Goal: Information Seeking & Learning: Learn about a topic

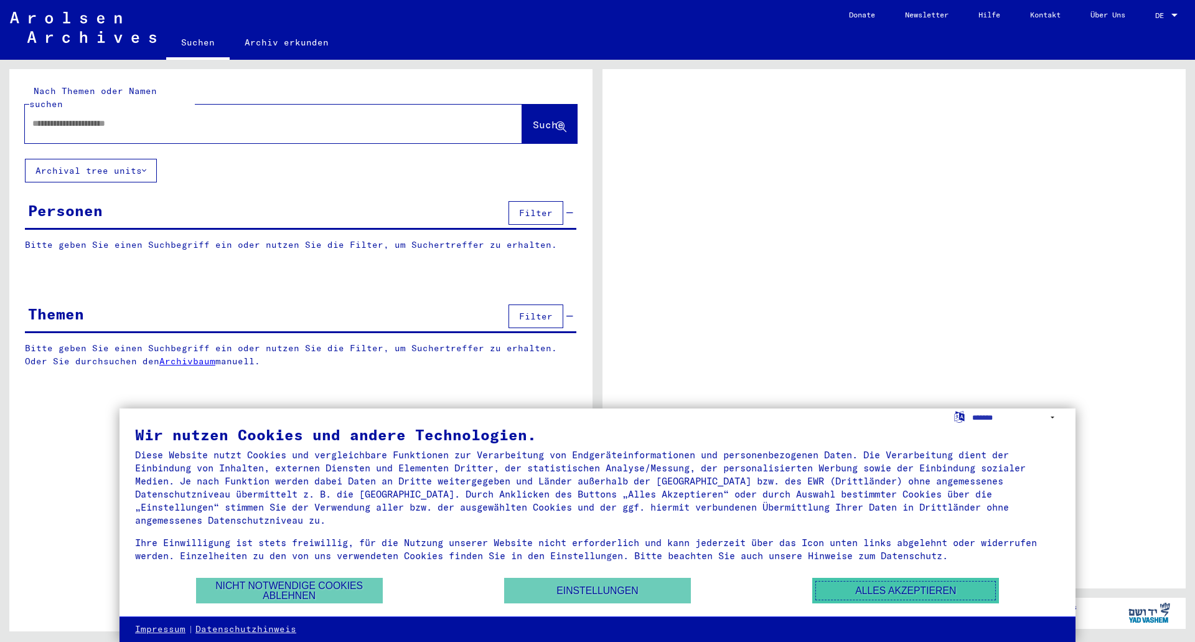
click at [879, 590] on button "Alles akzeptieren" at bounding box center [906, 591] width 187 height 26
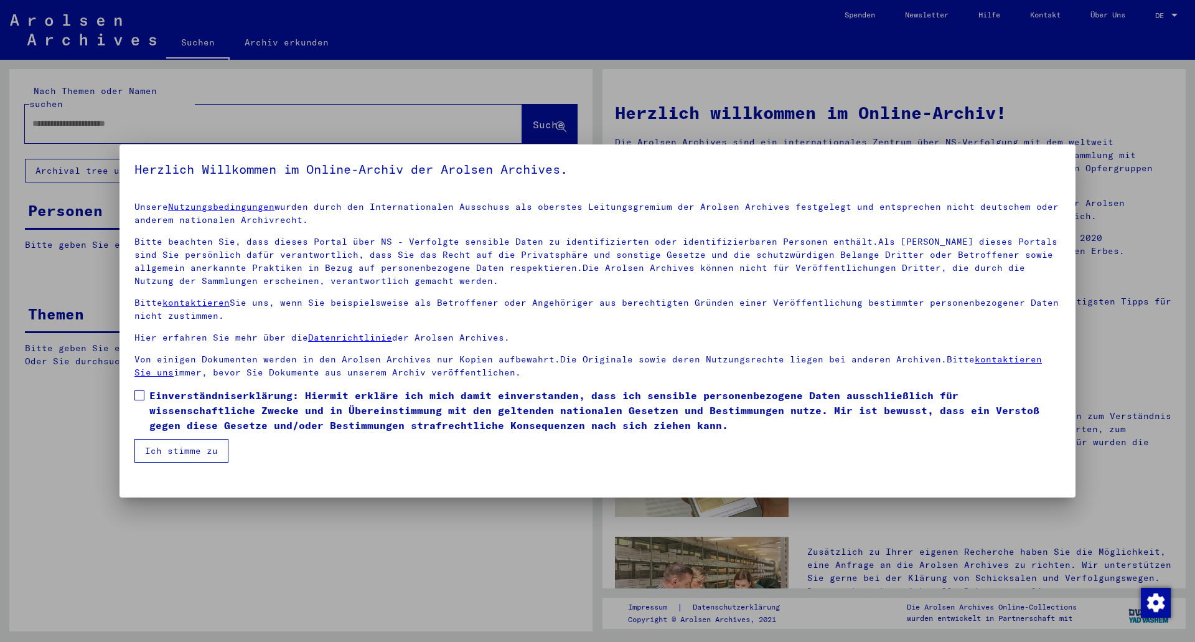
click at [171, 446] on button "Ich stimme zu" at bounding box center [181, 451] width 94 height 24
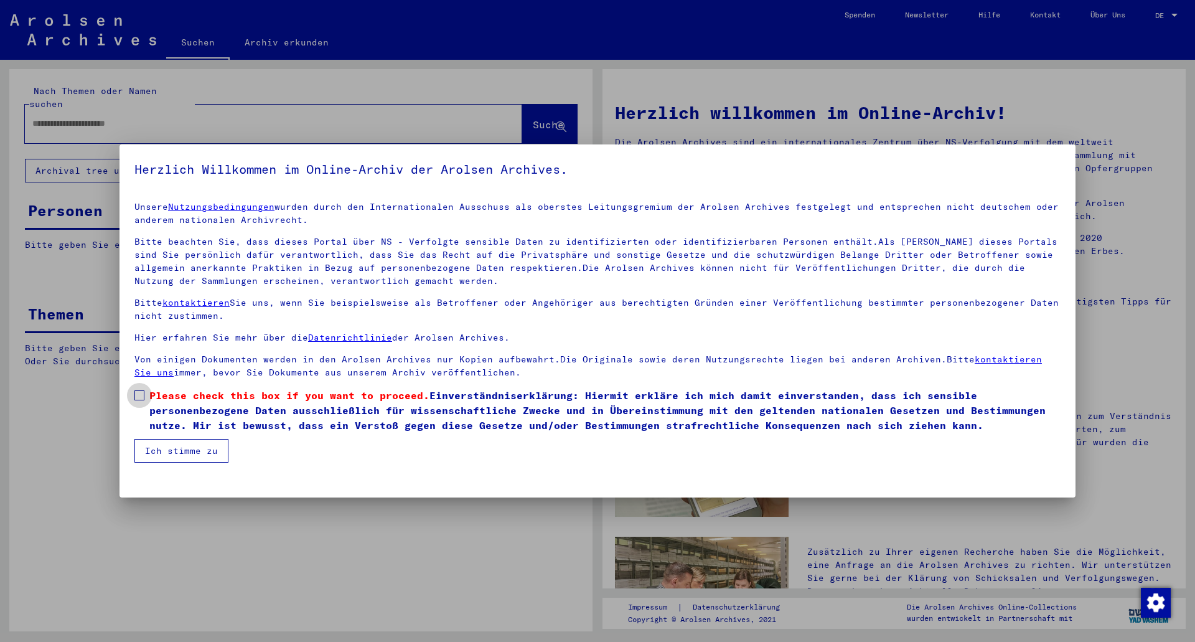
click at [143, 392] on span at bounding box center [139, 395] width 10 height 10
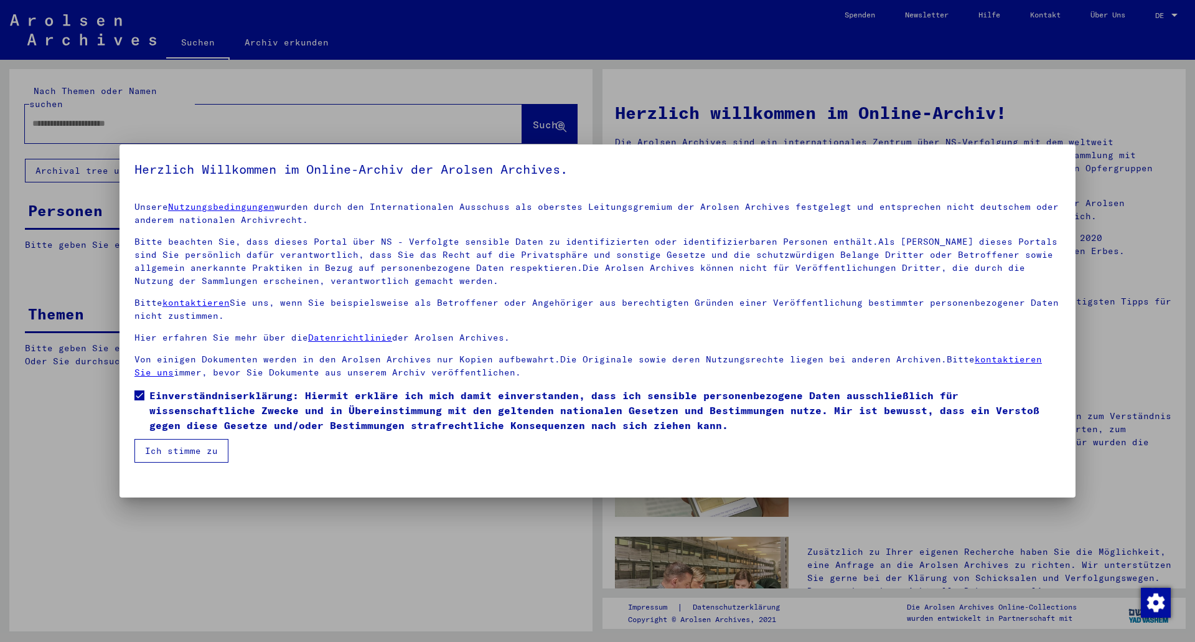
click at [192, 455] on button "Ich stimme zu" at bounding box center [181, 451] width 94 height 24
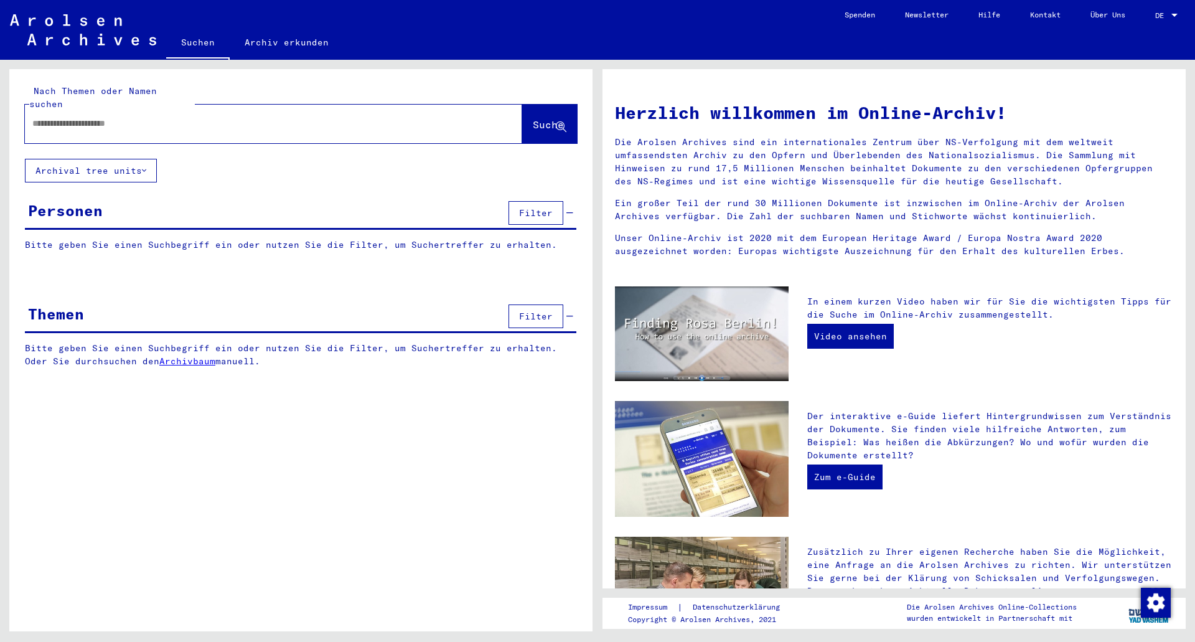
click at [158, 117] on input "text" at bounding box center [258, 123] width 453 height 13
click at [112, 117] on input "text" at bounding box center [258, 123] width 453 height 13
click at [192, 47] on link "Suchen" at bounding box center [198, 43] width 64 height 32
click at [298, 37] on link "Archiv erkunden" at bounding box center [287, 42] width 114 height 30
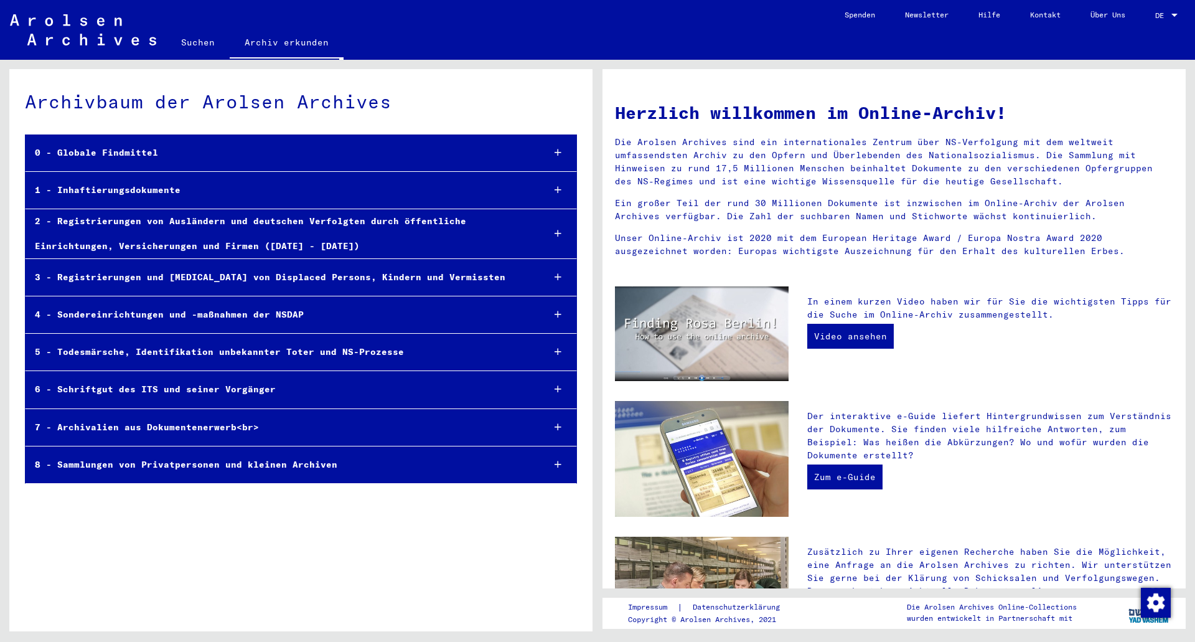
click at [552, 189] on div at bounding box center [558, 190] width 37 height 37
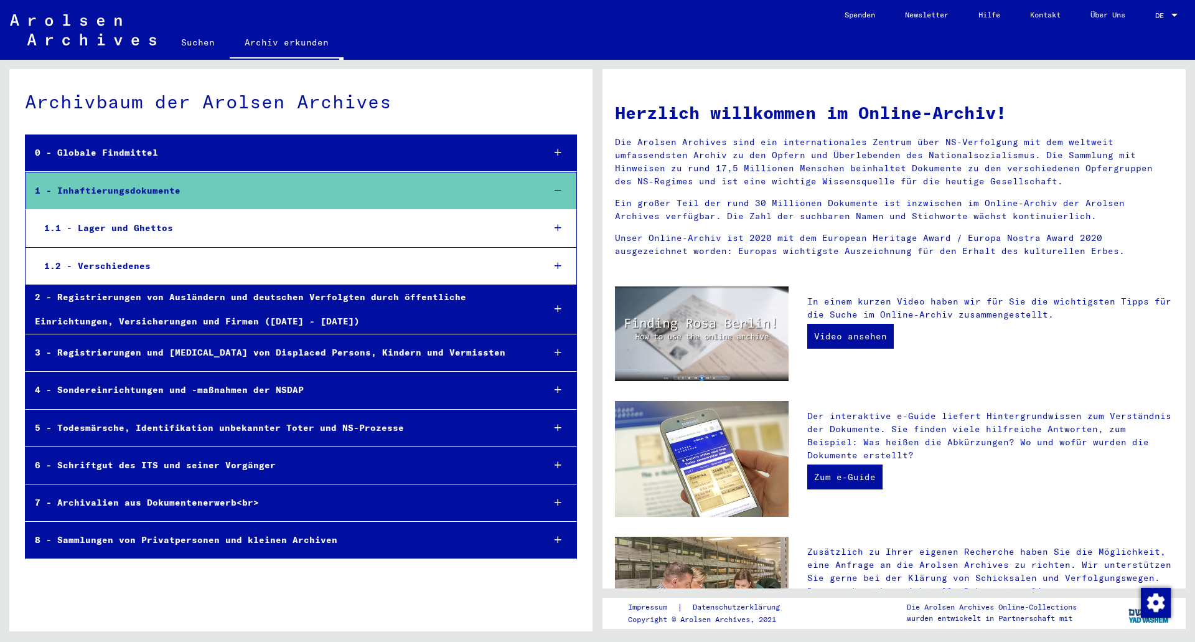
click at [559, 264] on icon at bounding box center [558, 265] width 7 height 9
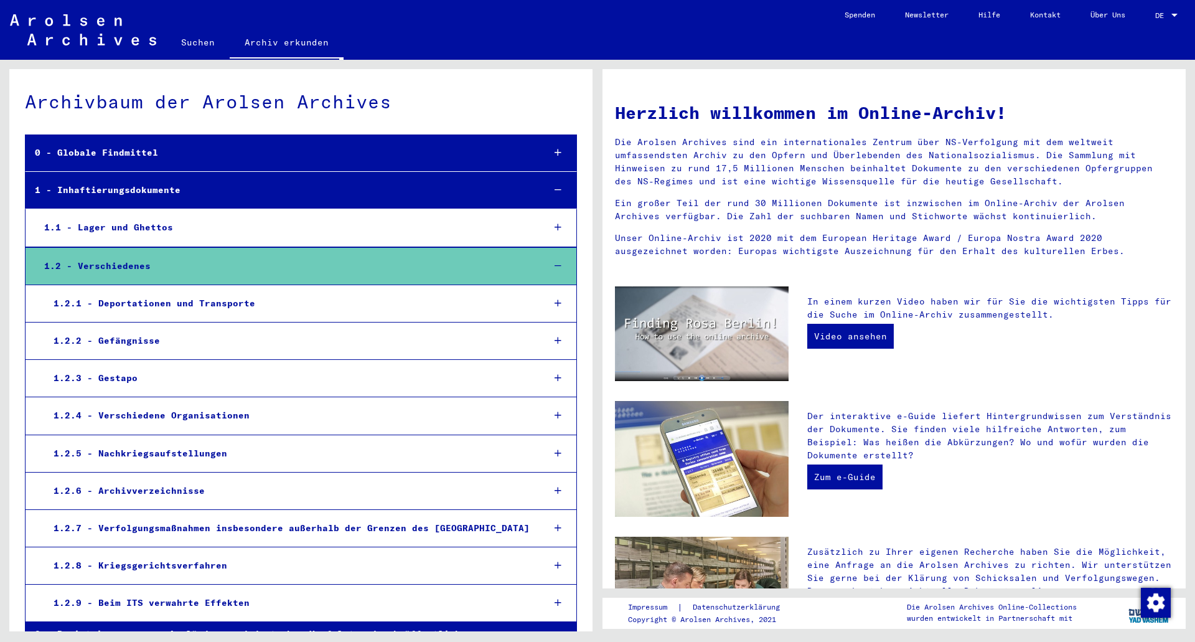
click at [555, 379] on icon at bounding box center [558, 378] width 7 height 9
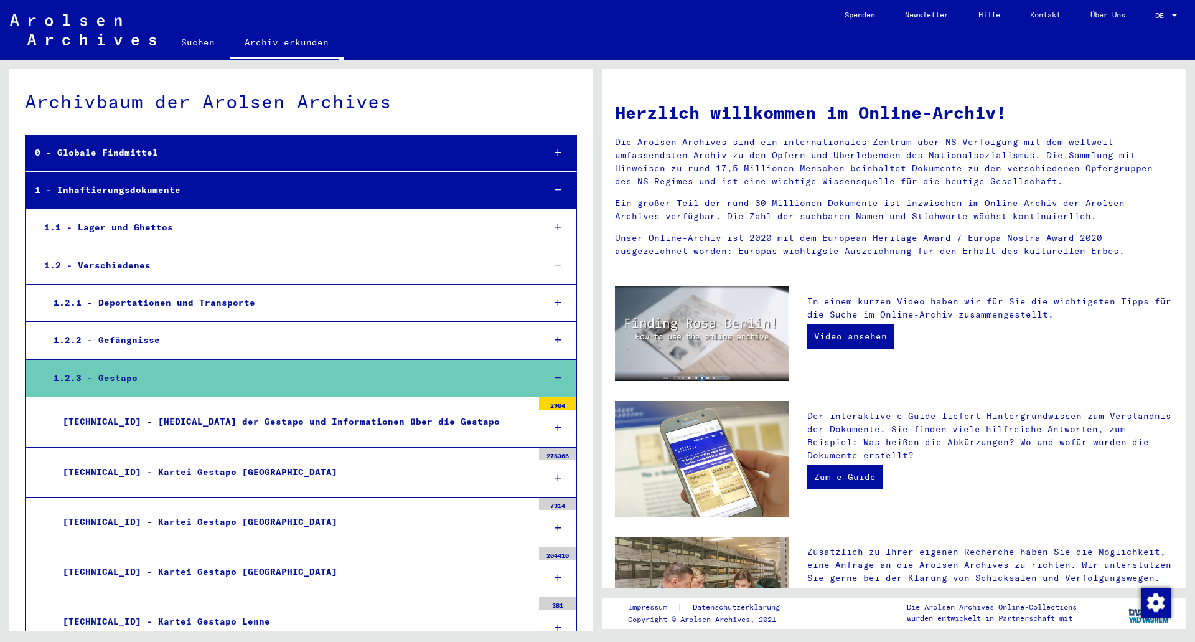
click at [107, 375] on div "1.2.3 - Gestapo" at bounding box center [288, 378] width 489 height 24
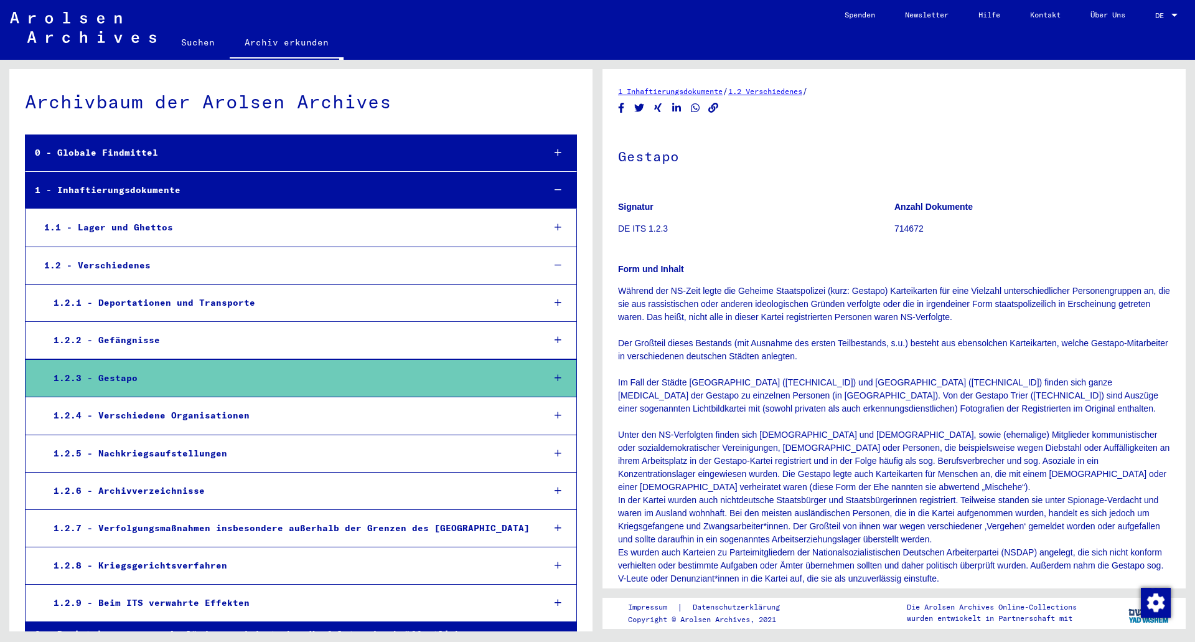
click at [555, 565] on icon at bounding box center [558, 565] width 7 height 9
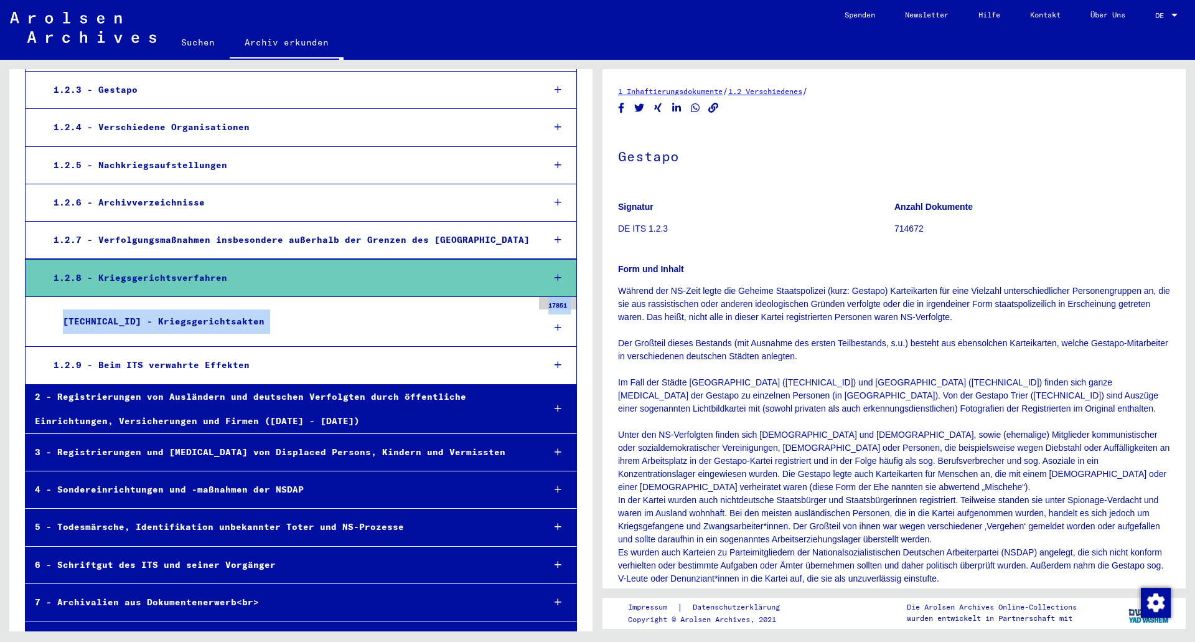
scroll to position [311, 0]
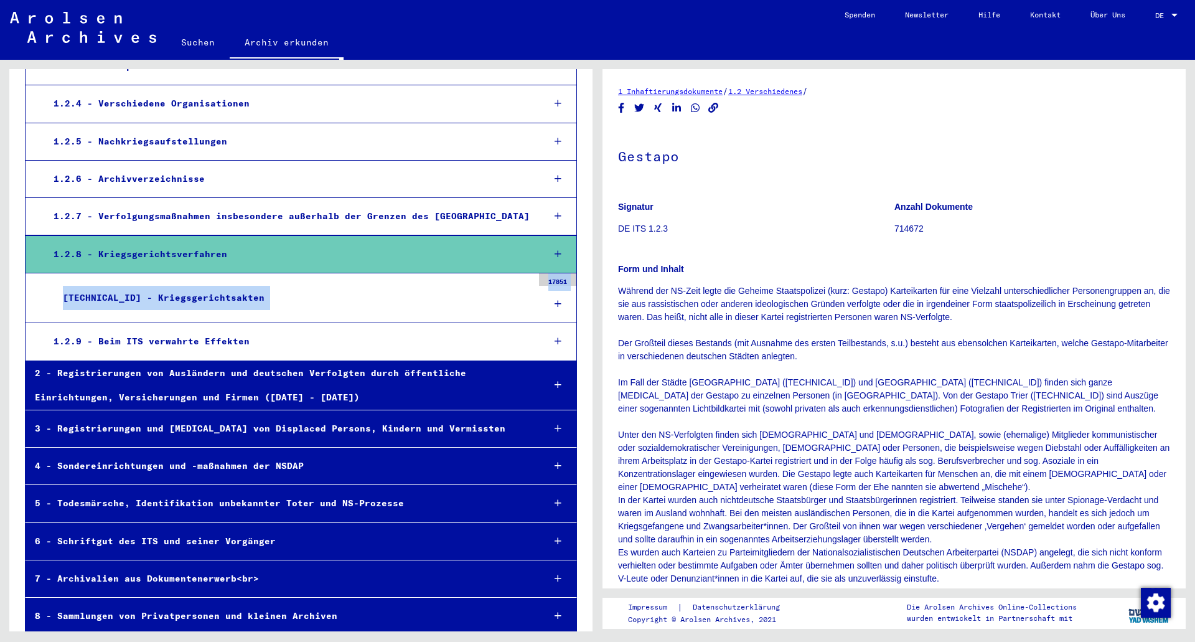
click at [553, 301] on div at bounding box center [557, 304] width 37 height 37
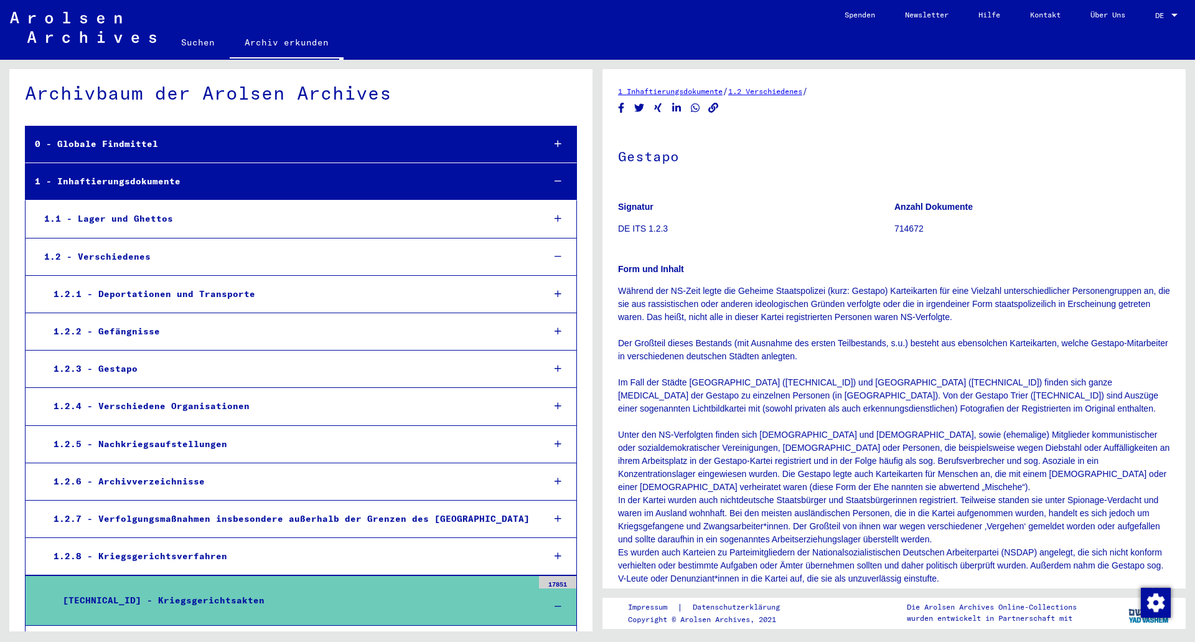
scroll to position [0, 0]
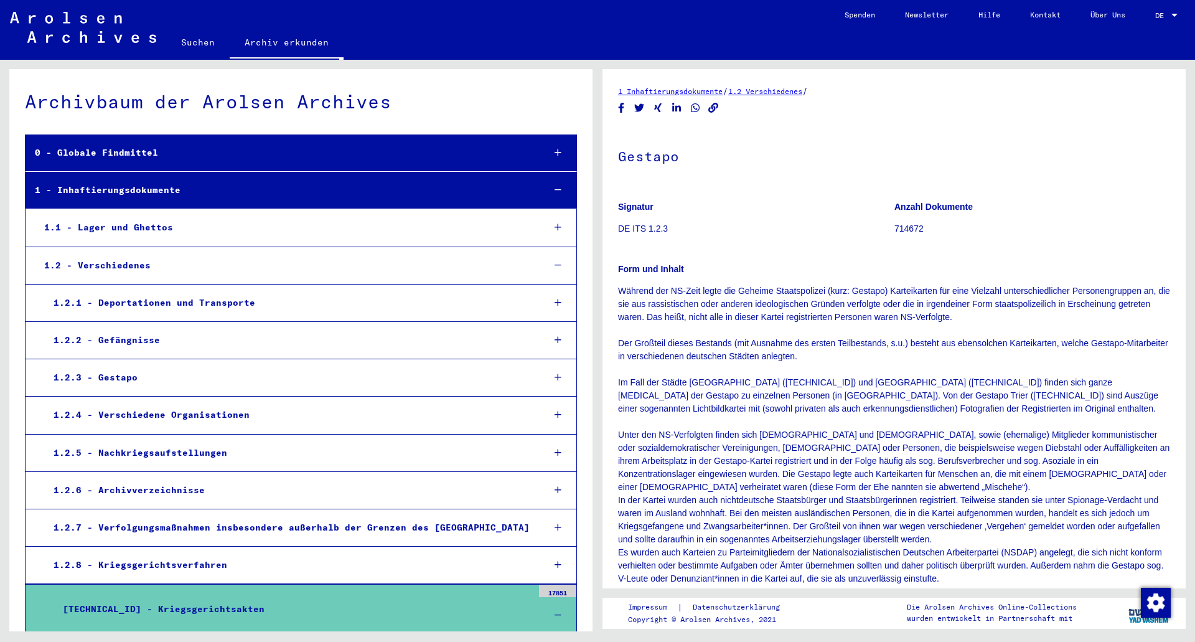
click at [100, 231] on div "1.1 - Lager und Ghettos" at bounding box center [284, 227] width 499 height 24
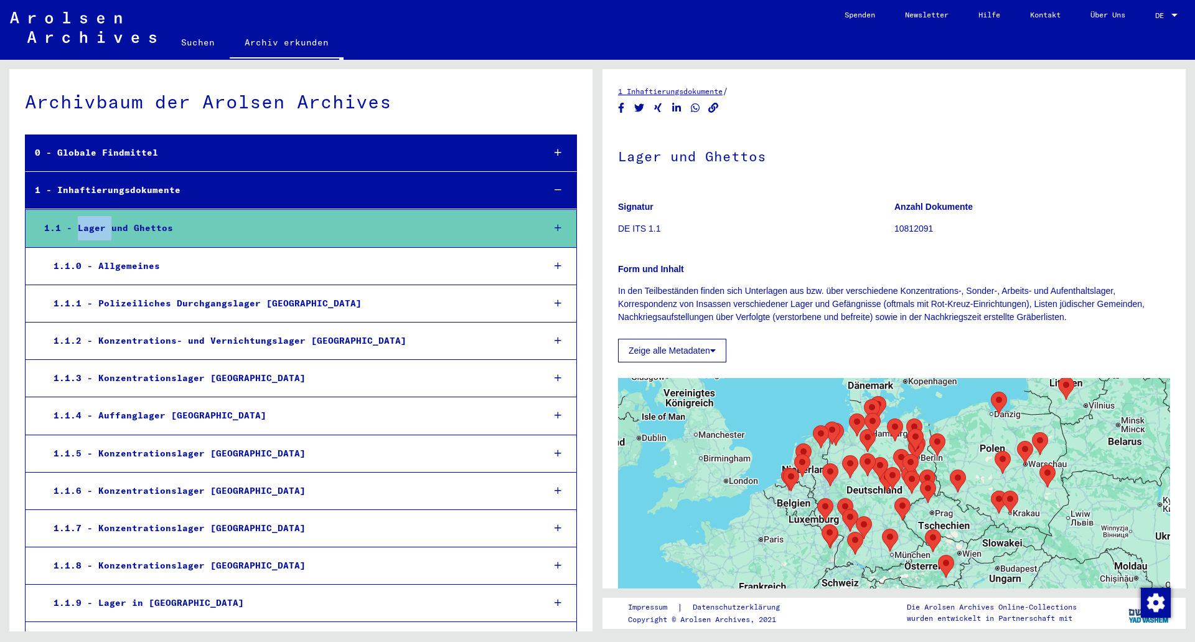
drag, startPoint x: 943, startPoint y: 491, endPoint x: 921, endPoint y: 379, distance: 113.6
click at [921, 379] on div at bounding box center [894, 533] width 552 height 311
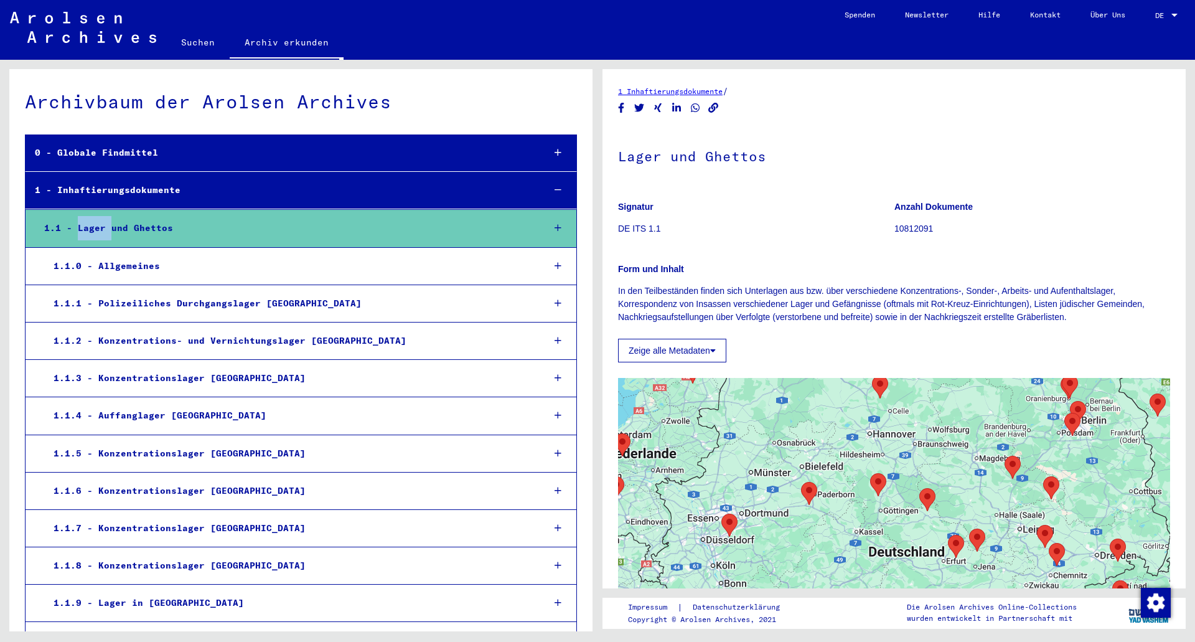
drag, startPoint x: 824, startPoint y: 484, endPoint x: 1137, endPoint y: 423, distance: 319.1
click at [1136, 422] on div at bounding box center [894, 533] width 552 height 311
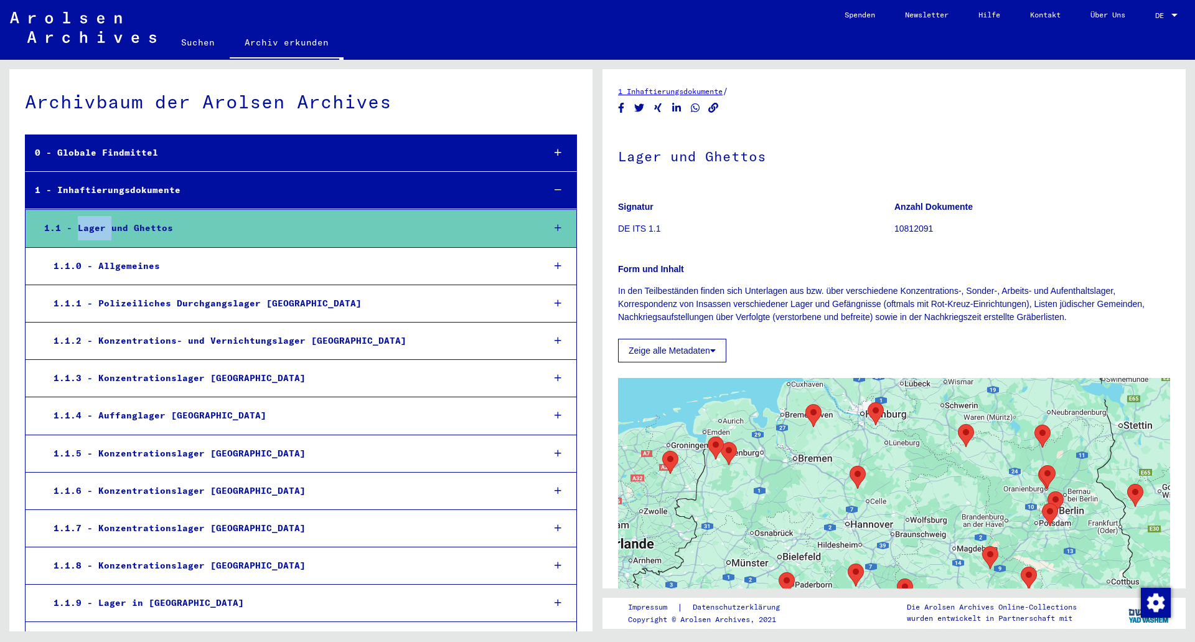
drag, startPoint x: 1049, startPoint y: 484, endPoint x: 949, endPoint y: 516, distance: 104.6
click at [949, 516] on div at bounding box center [894, 533] width 552 height 311
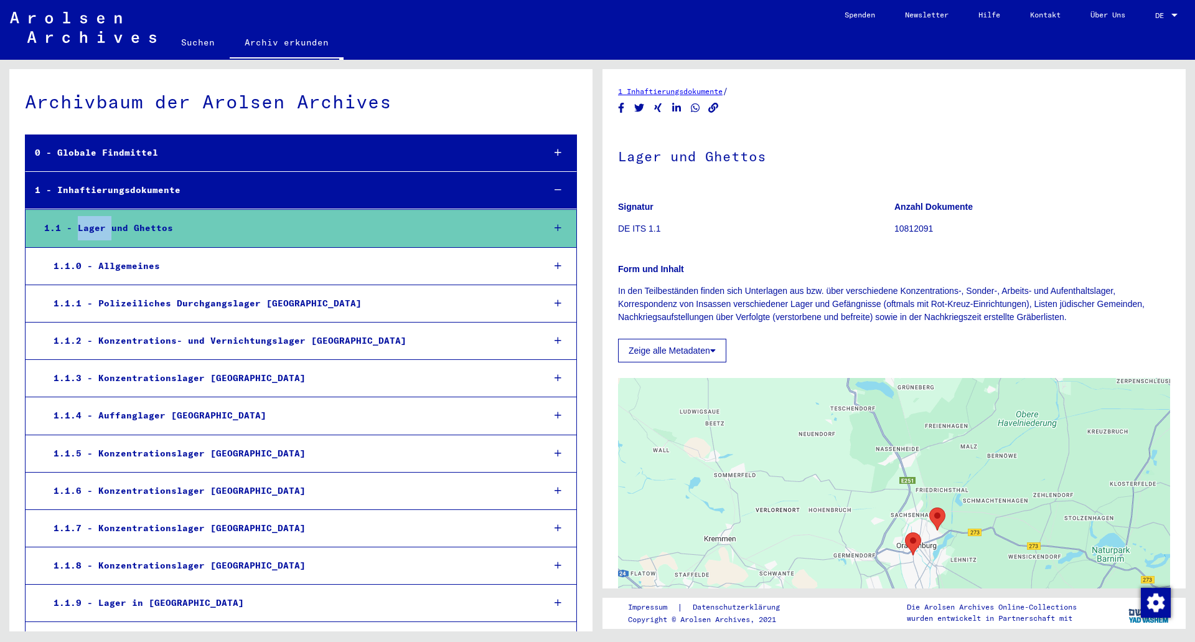
drag, startPoint x: 869, startPoint y: 512, endPoint x: 982, endPoint y: 573, distance: 129.2
click at [982, 573] on div at bounding box center [894, 533] width 552 height 311
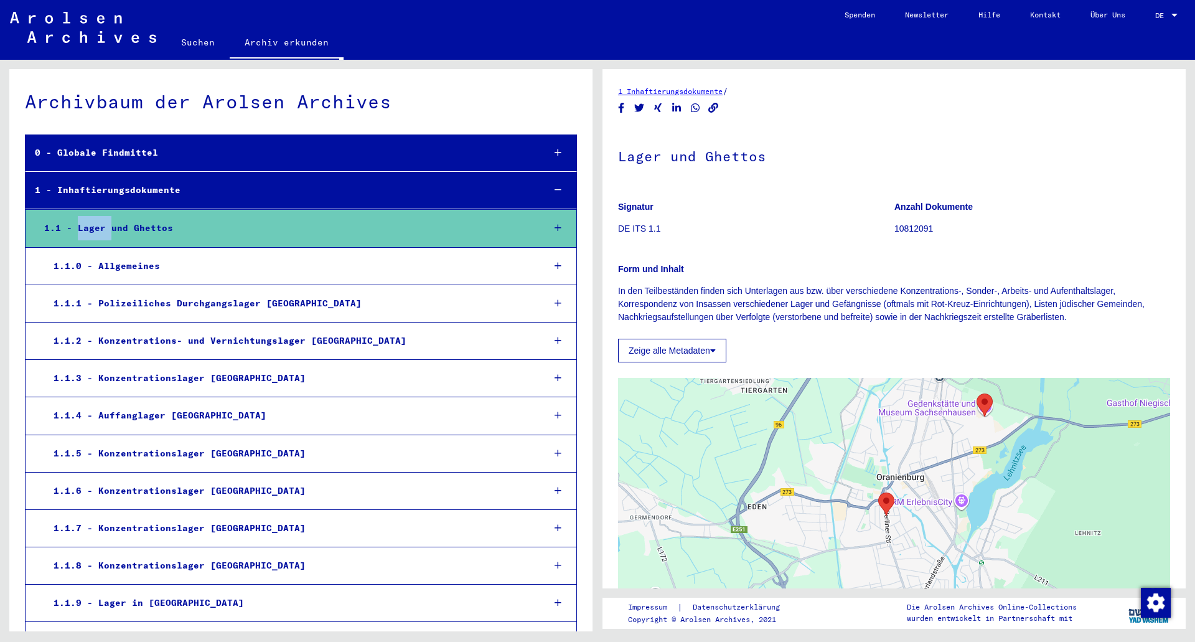
drag, startPoint x: 938, startPoint y: 562, endPoint x: 935, endPoint y: 443, distance: 119.0
click at [935, 443] on div at bounding box center [894, 533] width 552 height 311
click at [555, 227] on icon at bounding box center [558, 228] width 7 height 9
click at [540, 230] on div at bounding box center [558, 228] width 36 height 37
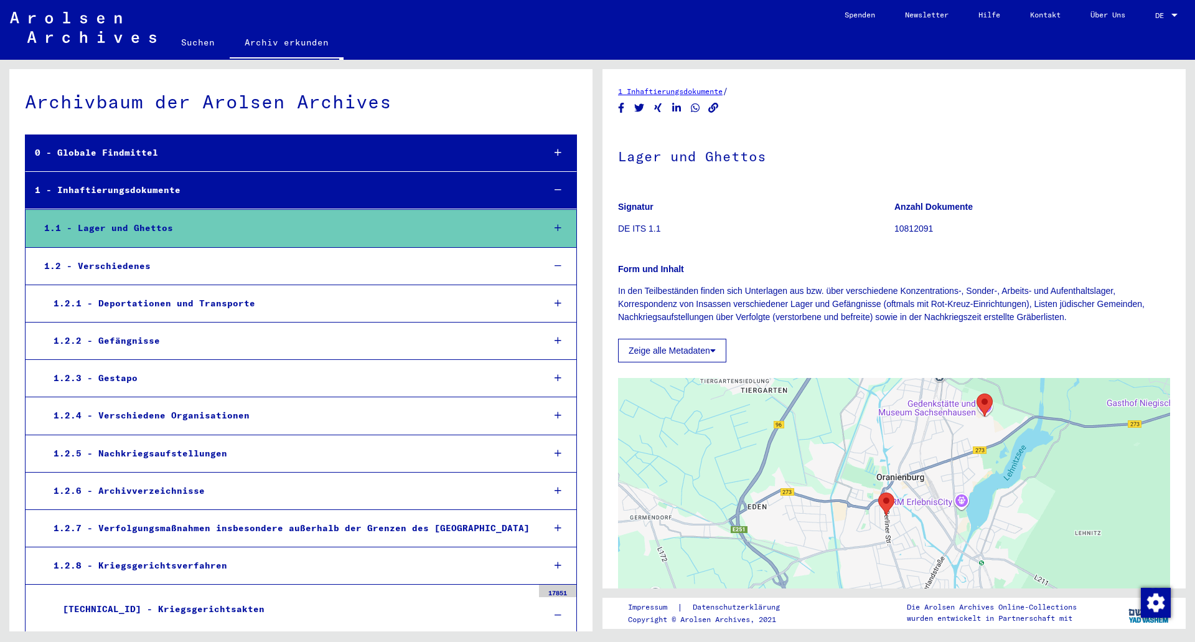
click at [555, 188] on icon at bounding box center [558, 190] width 7 height 9
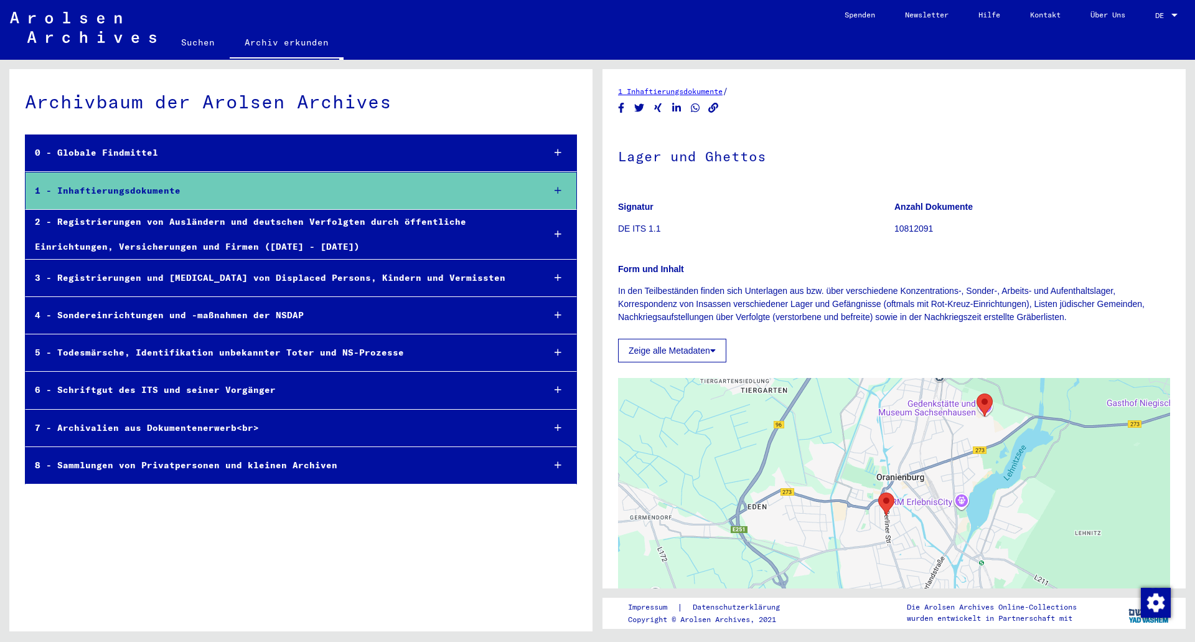
click at [562, 192] on icon at bounding box center [558, 190] width 7 height 9
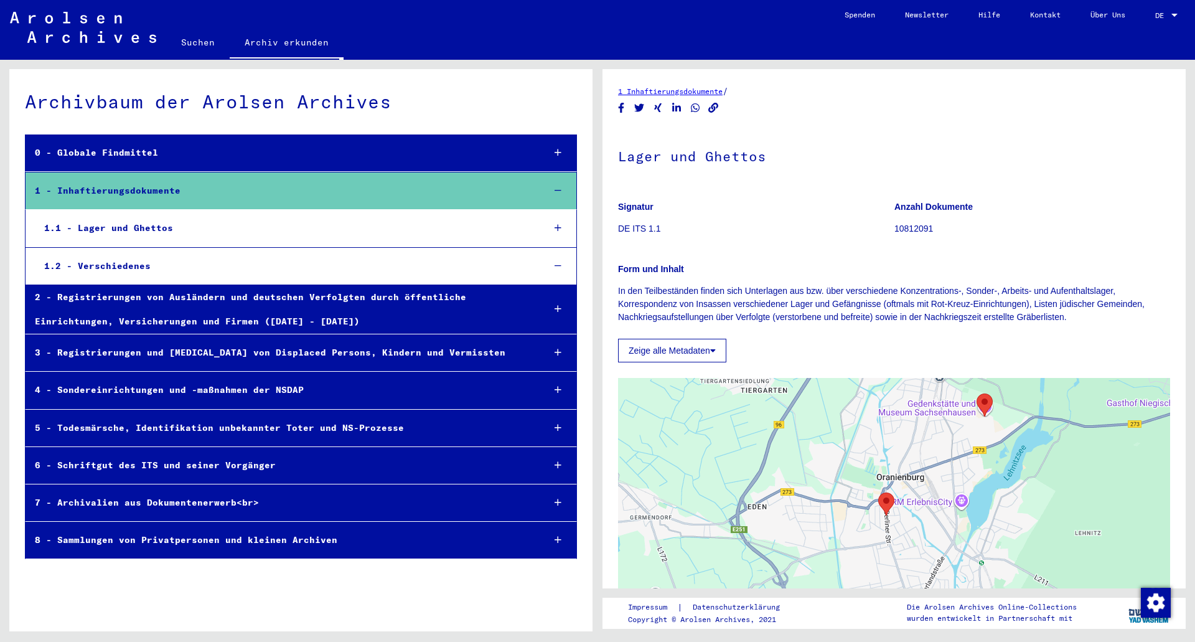
click at [557, 231] on icon at bounding box center [558, 228] width 7 height 9
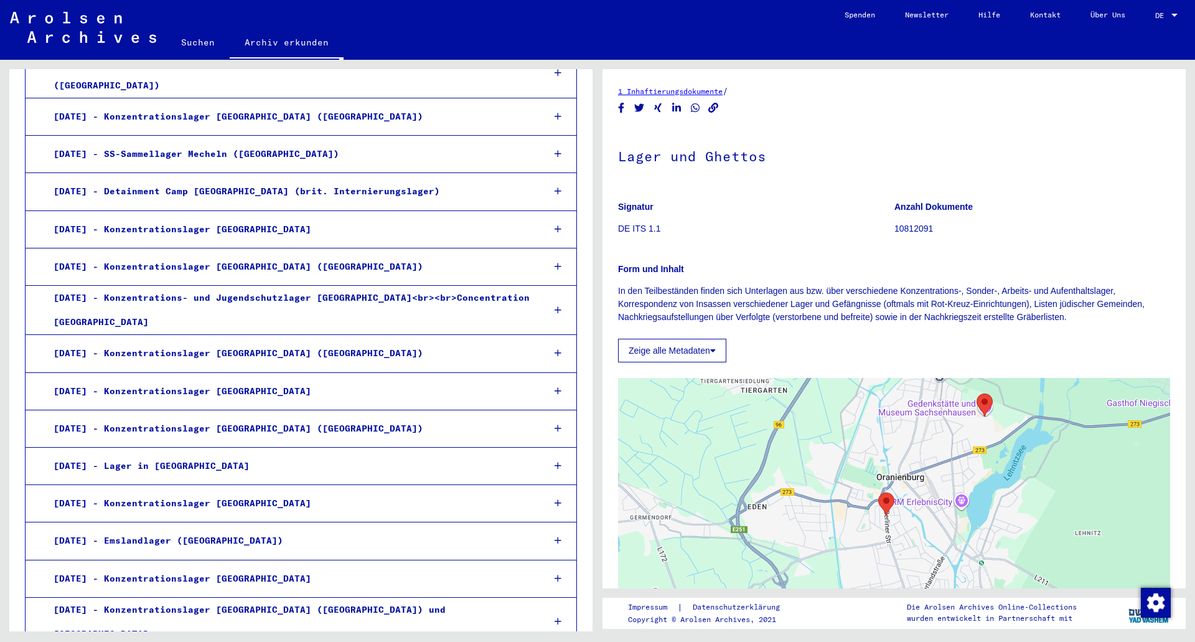
scroll to position [1058, 0]
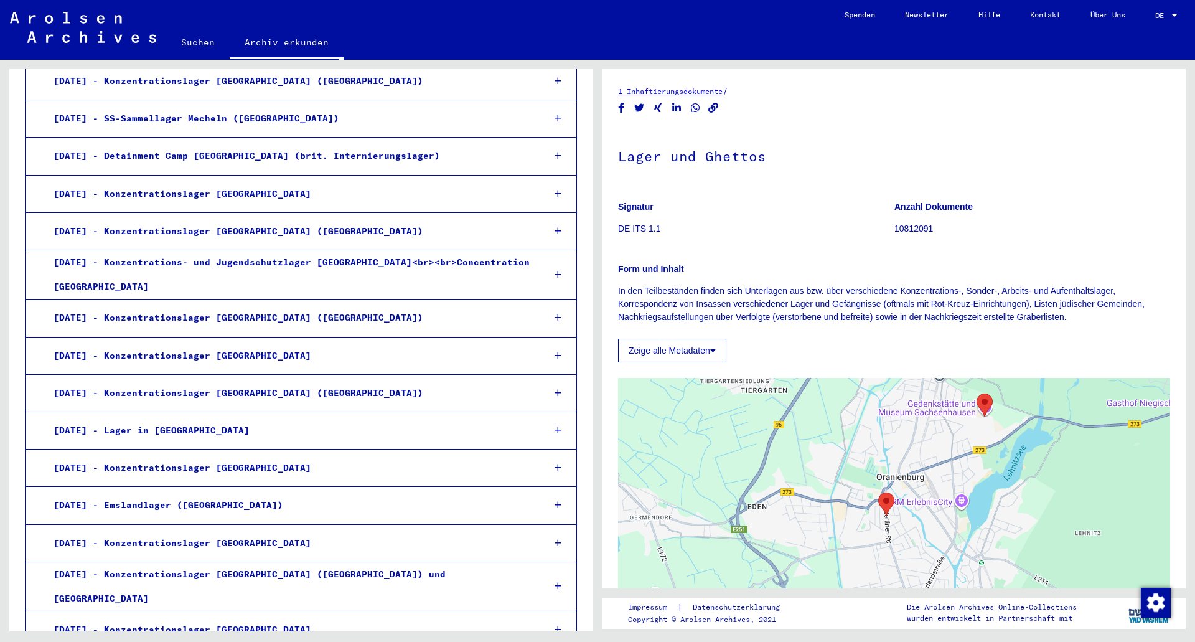
click at [555, 457] on div at bounding box center [558, 468] width 36 height 37
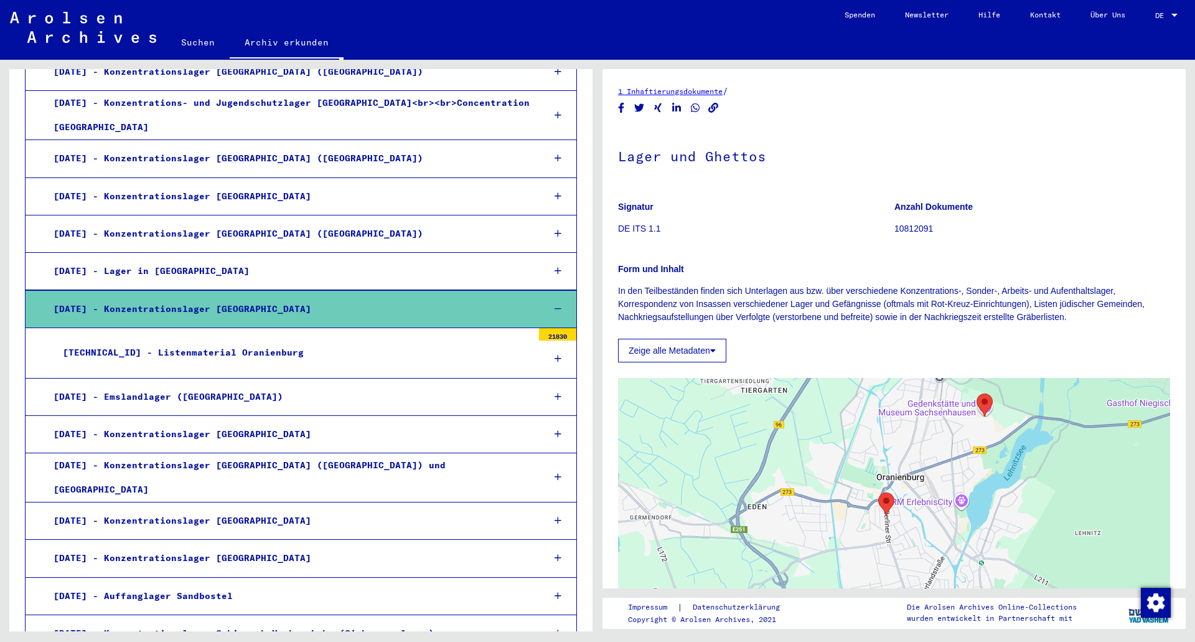
scroll to position [1245, 0]
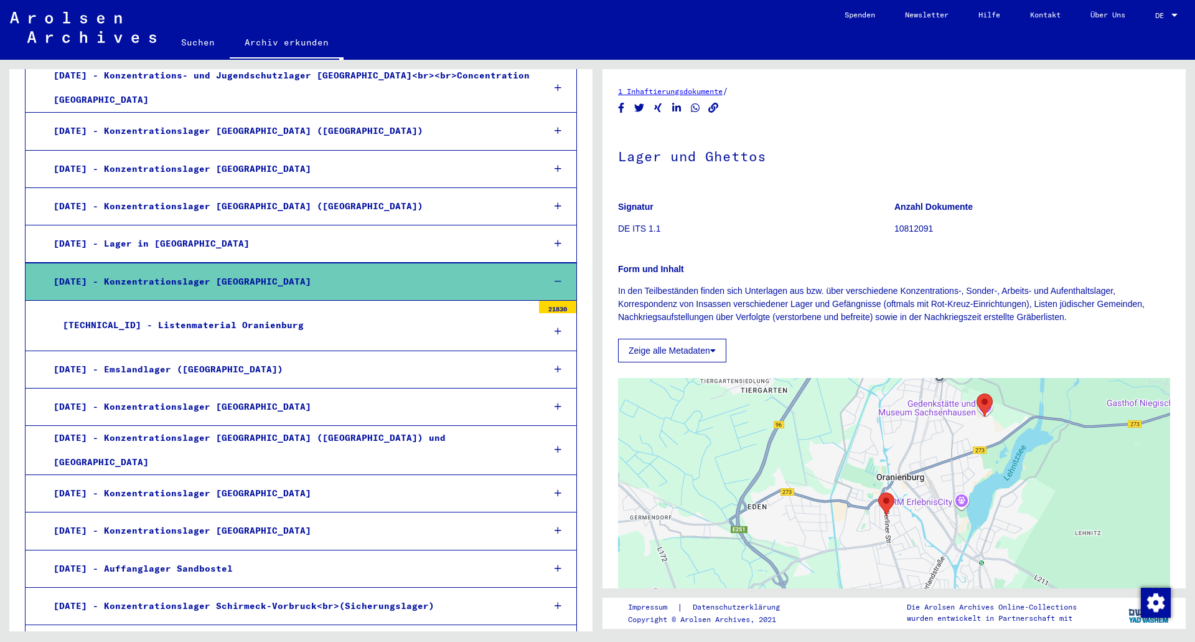
click at [214, 270] on div "[DATE] - Konzentrationslager [GEOGRAPHIC_DATA]" at bounding box center [289, 282] width 490 height 24
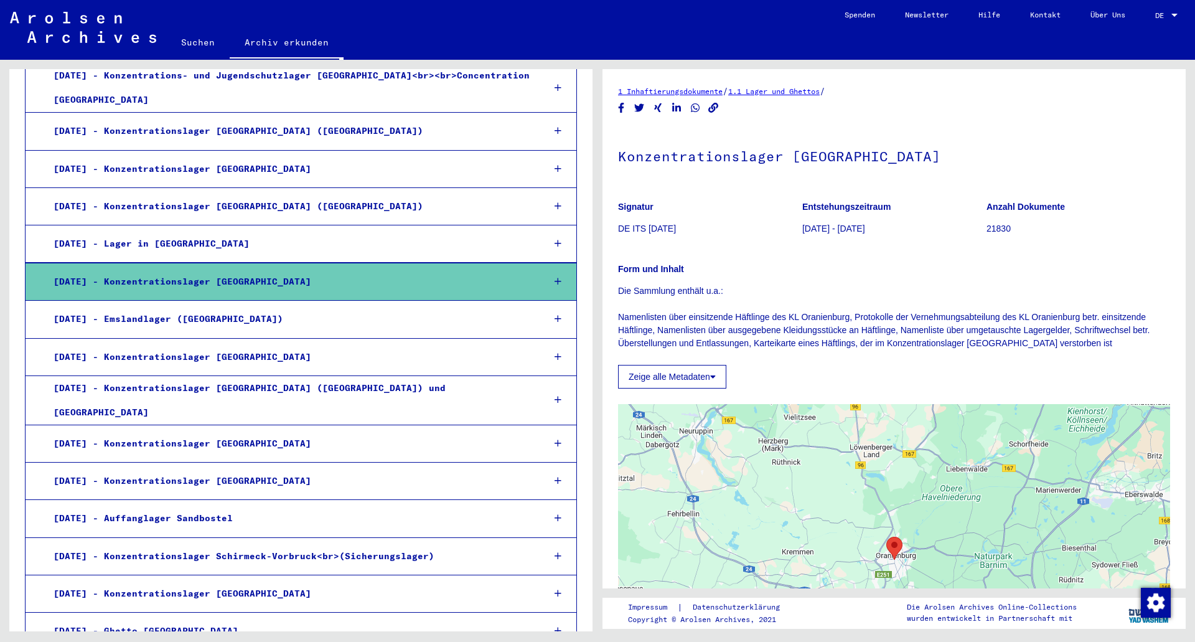
click at [209, 270] on div "[DATE] - Konzentrationslager [GEOGRAPHIC_DATA]" at bounding box center [289, 282] width 490 height 24
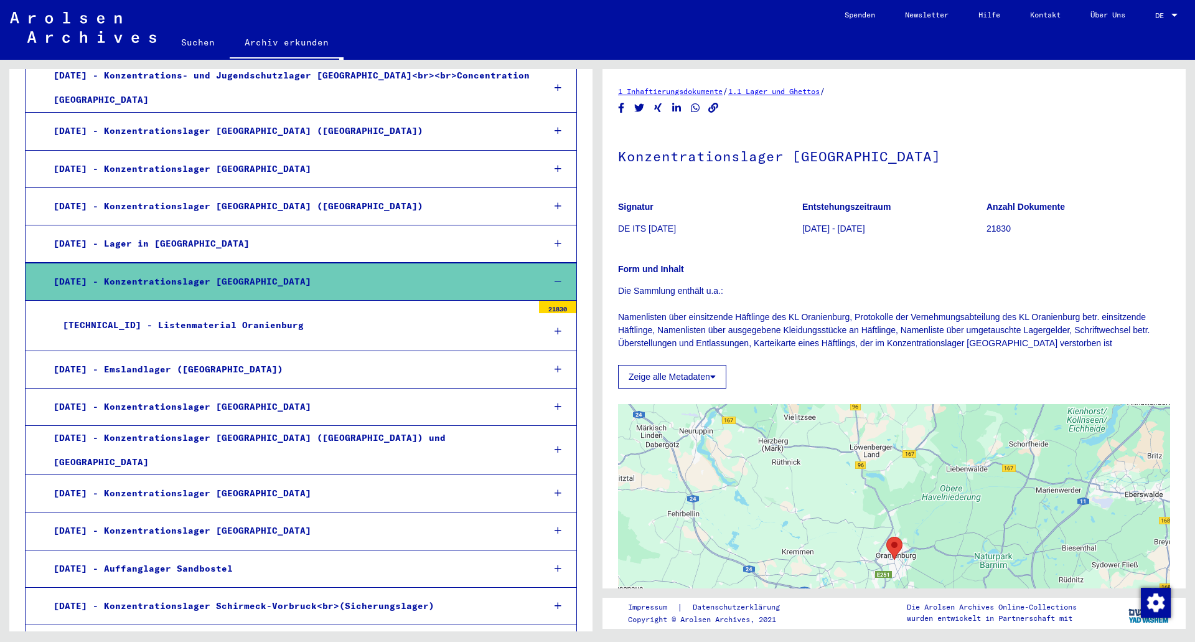
click at [544, 393] on div at bounding box center [558, 407] width 36 height 37
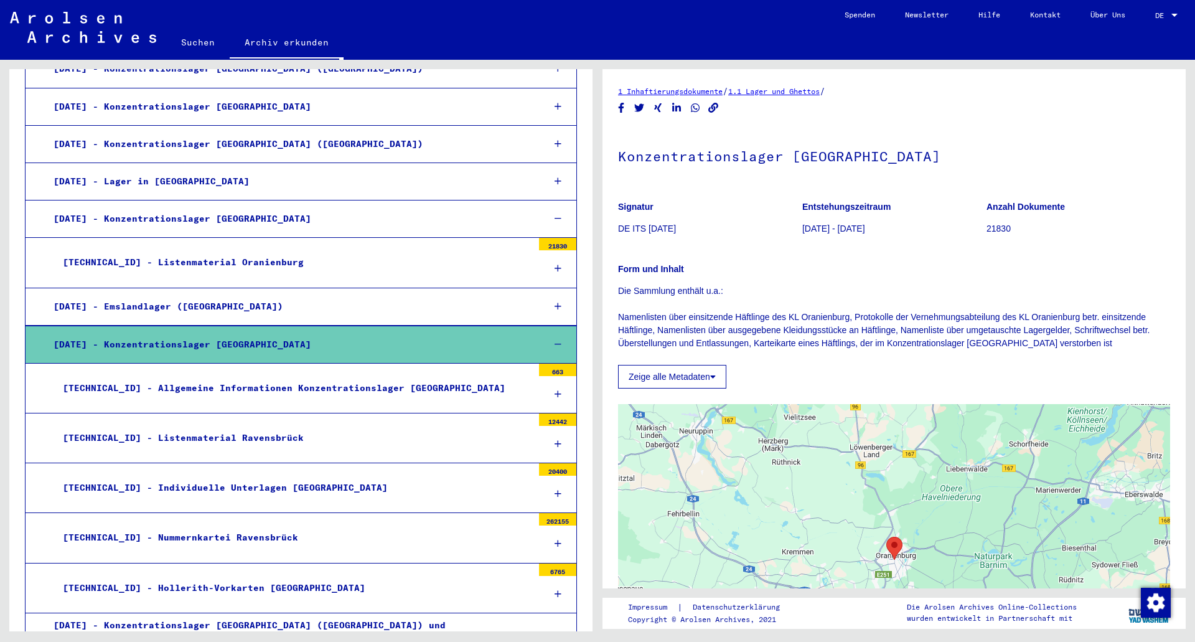
scroll to position [1369, 0]
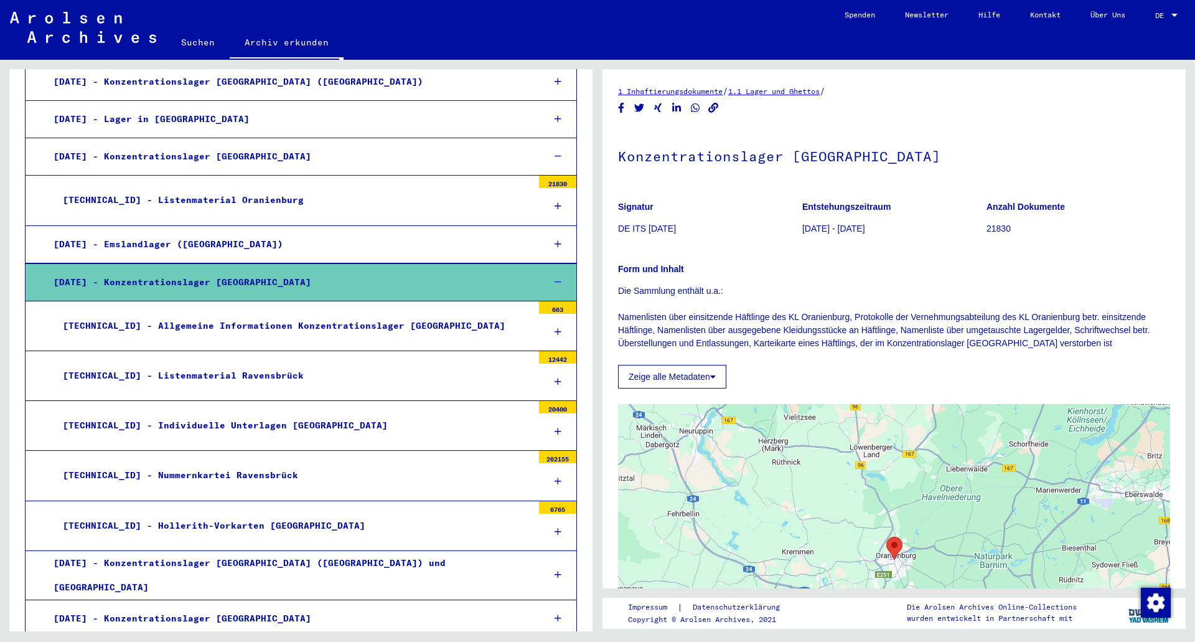
click at [237, 464] on div "[TECHNICAL_ID] - Nummernkartei Ravensbrück" at bounding box center [293, 475] width 479 height 24
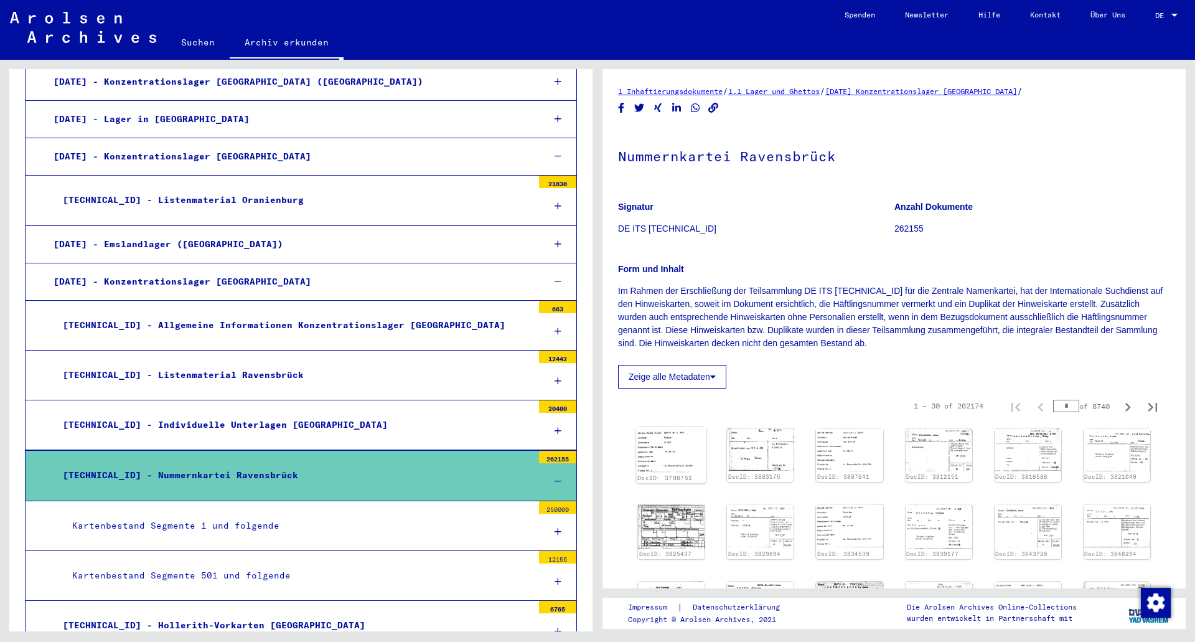
click at [685, 459] on img at bounding box center [671, 449] width 70 height 45
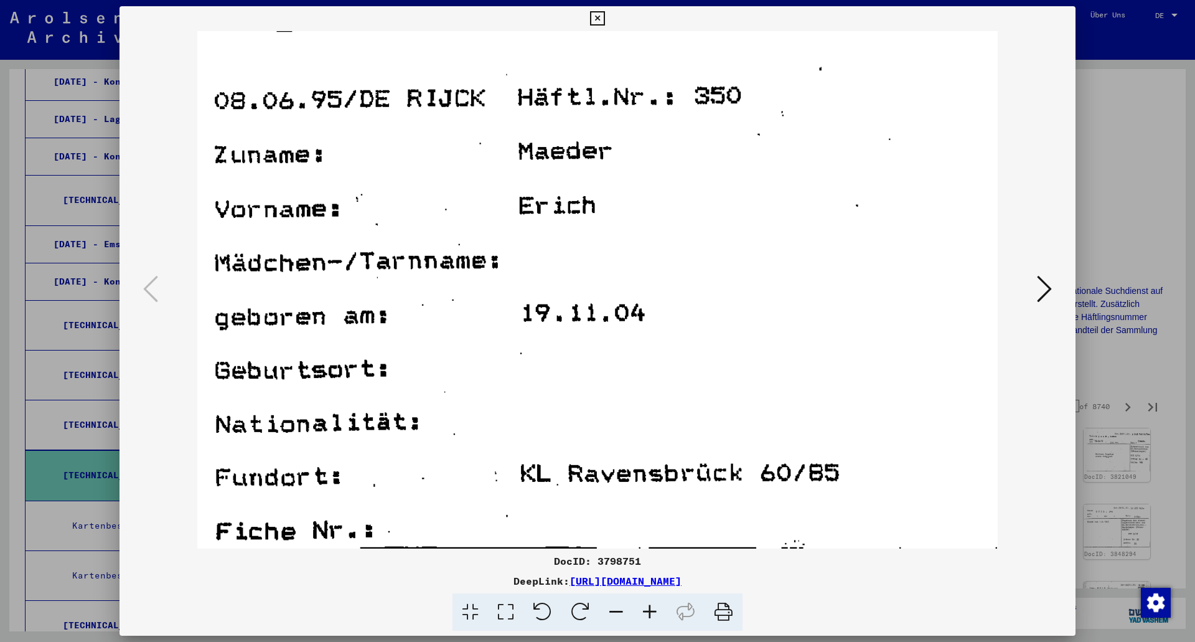
click at [1048, 290] on icon at bounding box center [1044, 289] width 15 height 30
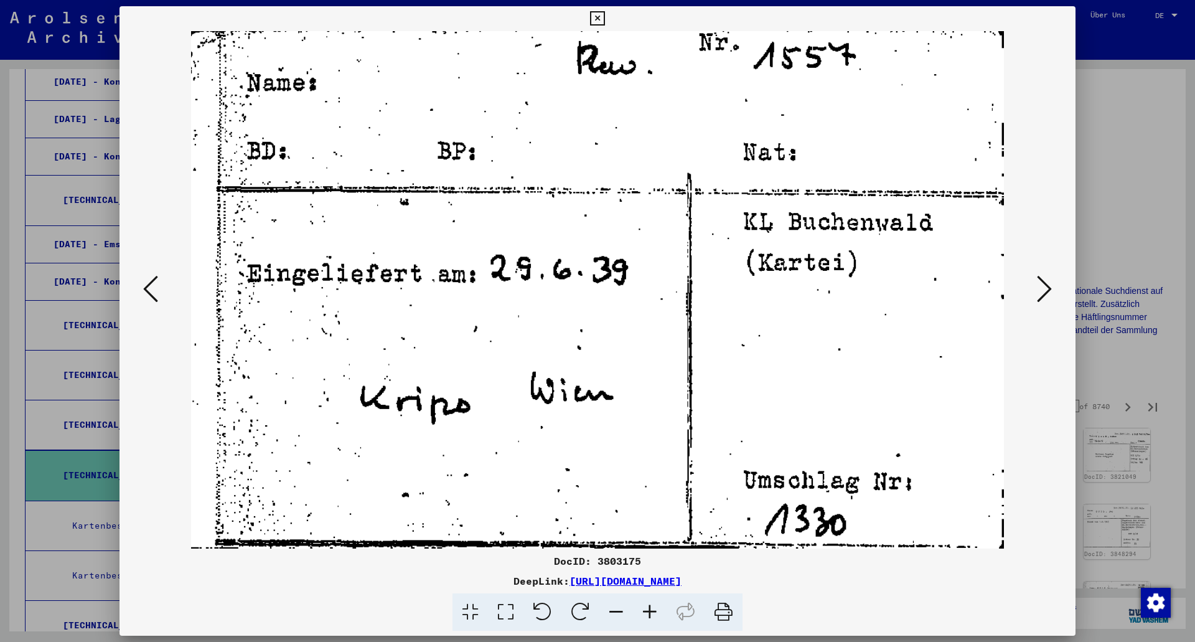
click at [1048, 290] on icon at bounding box center [1044, 289] width 15 height 30
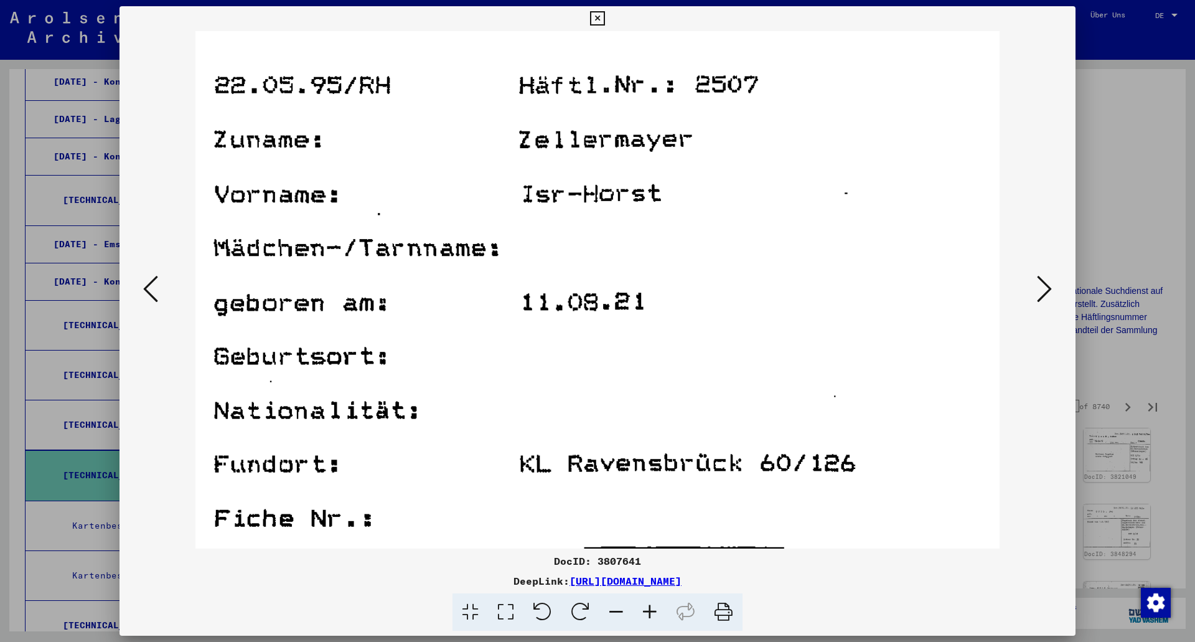
click at [1048, 290] on icon at bounding box center [1044, 289] width 15 height 30
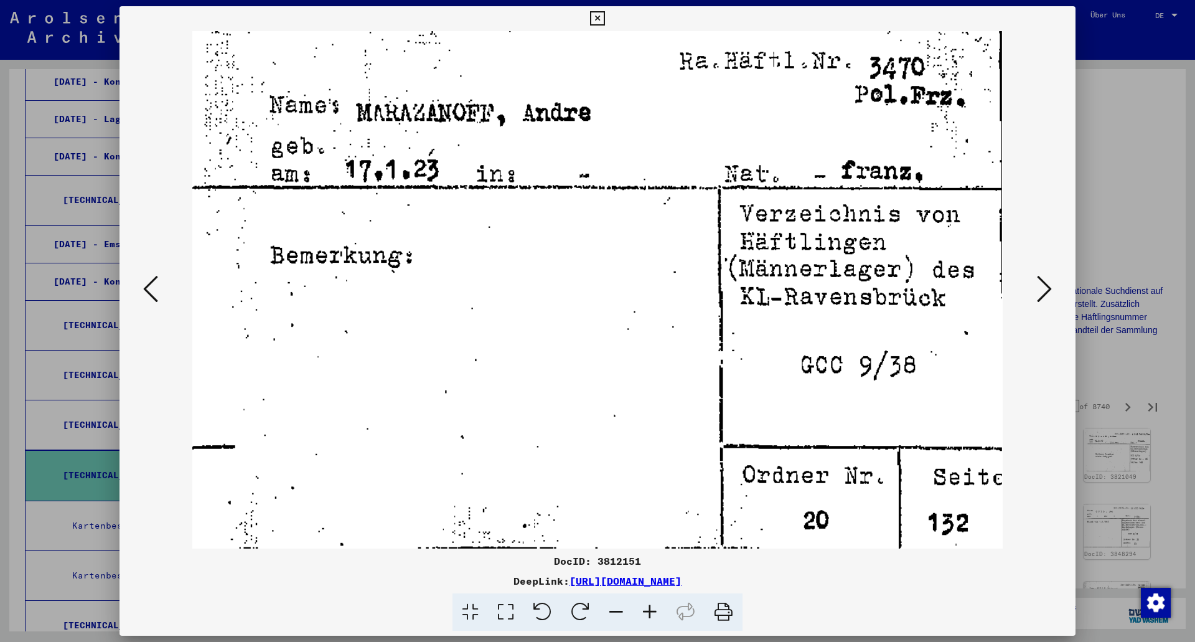
click at [1048, 289] on icon at bounding box center [1044, 289] width 15 height 30
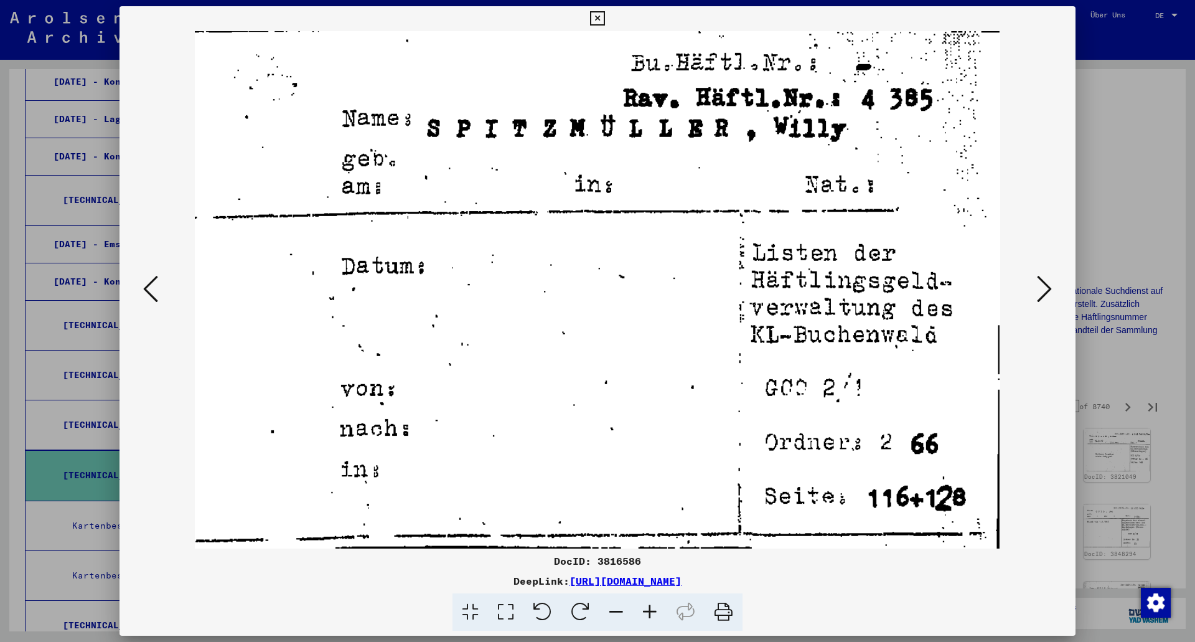
drag, startPoint x: 1047, startPoint y: 289, endPoint x: 1041, endPoint y: 294, distance: 8.0
click at [1041, 294] on icon at bounding box center [1044, 289] width 15 height 30
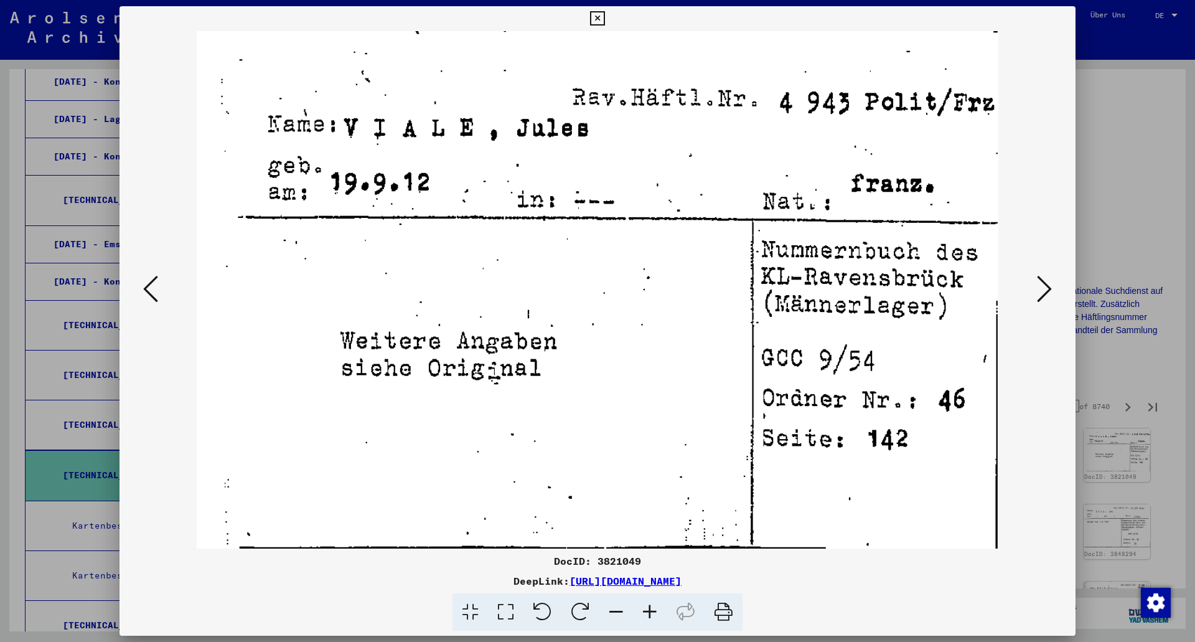
click at [1041, 293] on icon at bounding box center [1044, 289] width 15 height 30
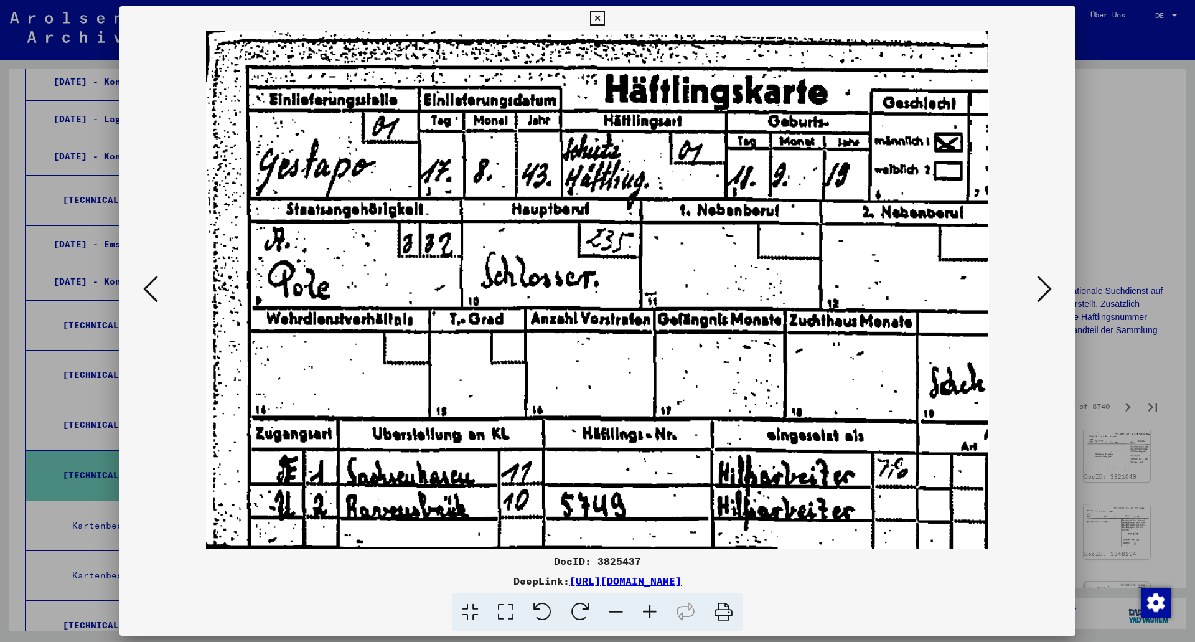
click at [1045, 287] on icon at bounding box center [1044, 289] width 15 height 30
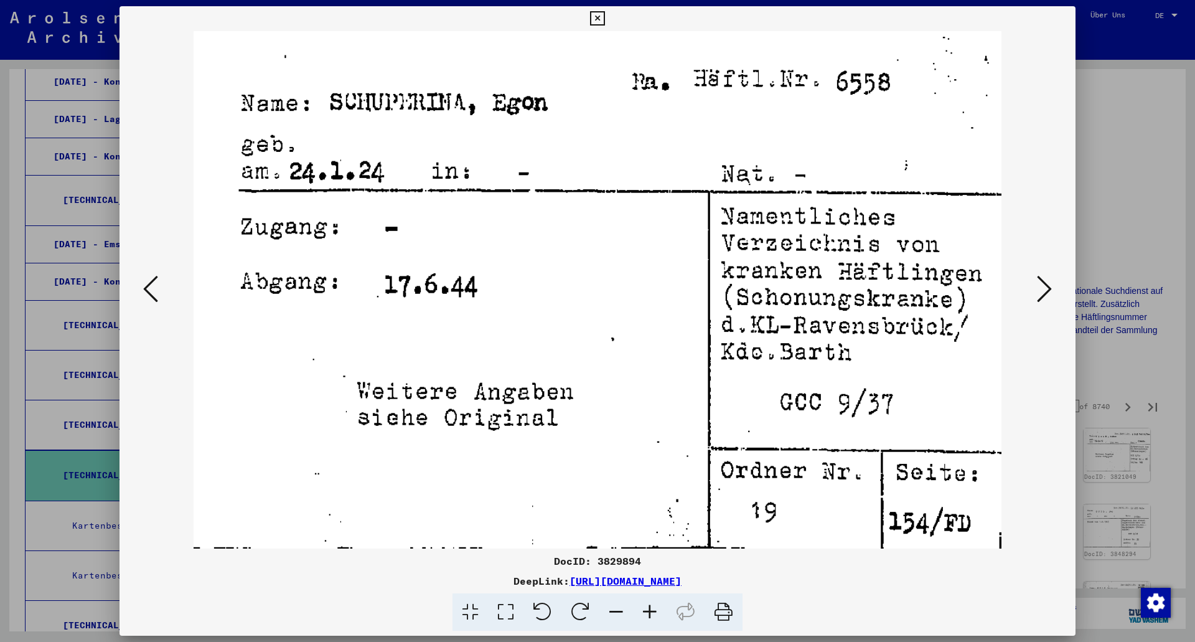
click at [1045, 287] on icon at bounding box center [1044, 289] width 15 height 30
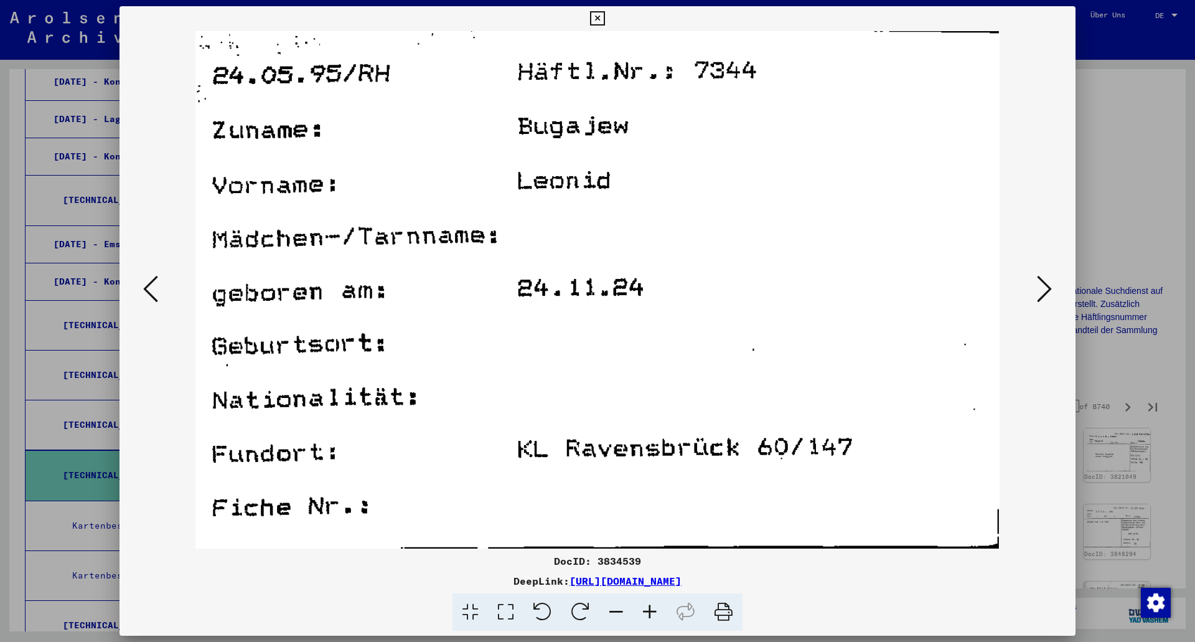
click at [1045, 287] on icon at bounding box center [1044, 289] width 15 height 30
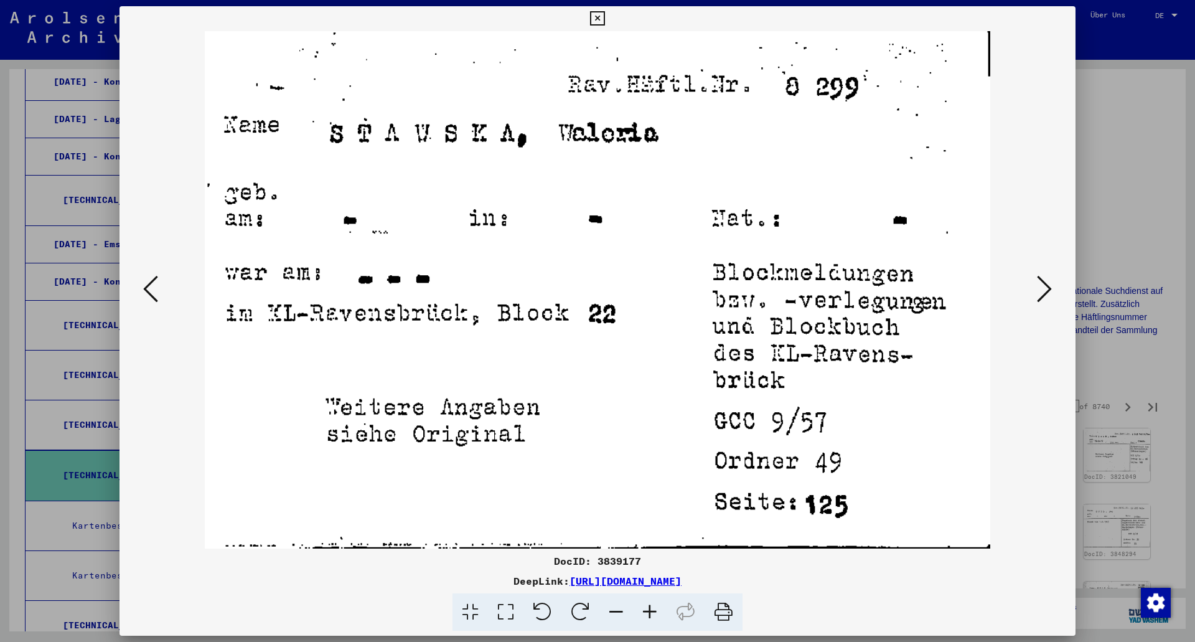
click at [1042, 285] on icon at bounding box center [1044, 289] width 15 height 30
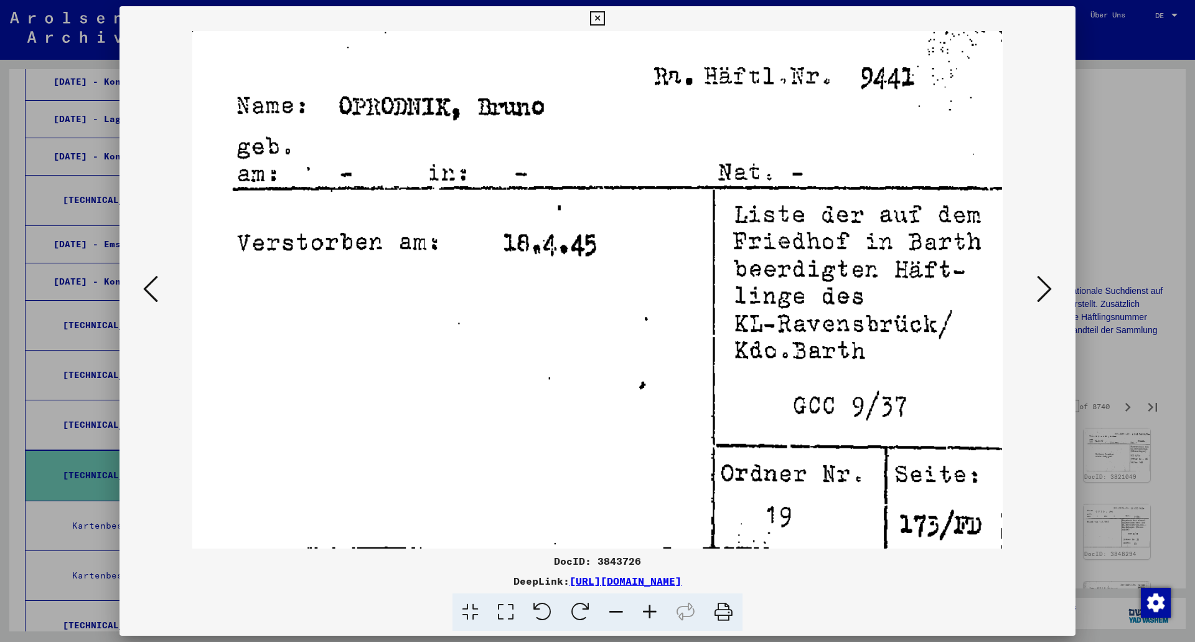
click at [1042, 285] on icon at bounding box center [1044, 289] width 15 height 30
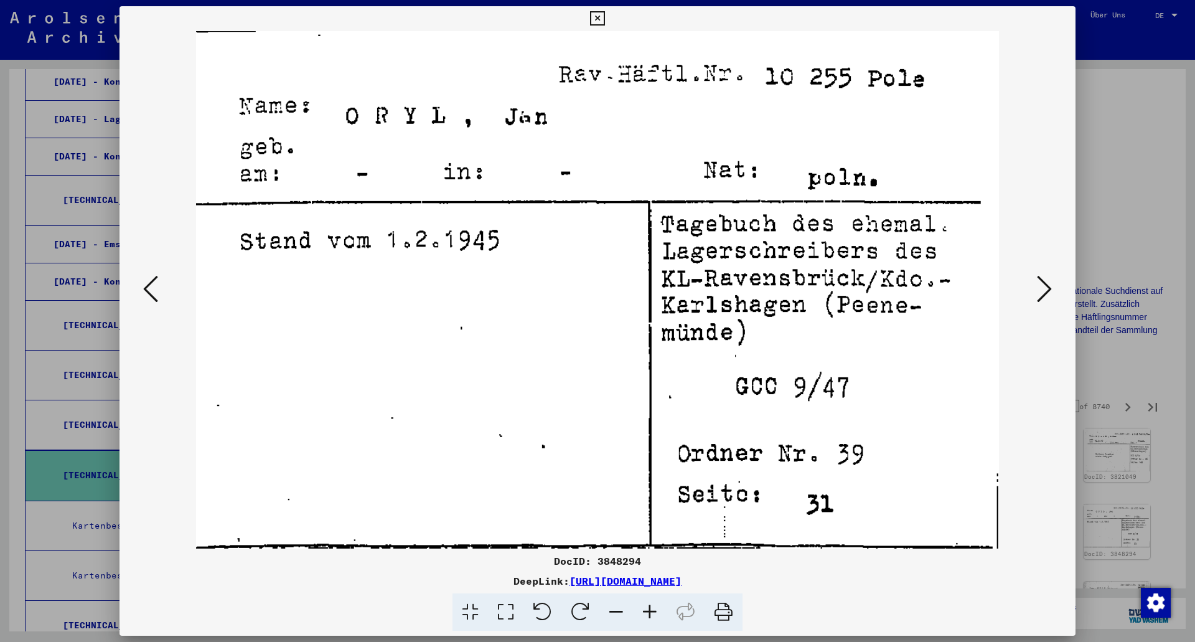
click at [1042, 285] on icon at bounding box center [1044, 289] width 15 height 30
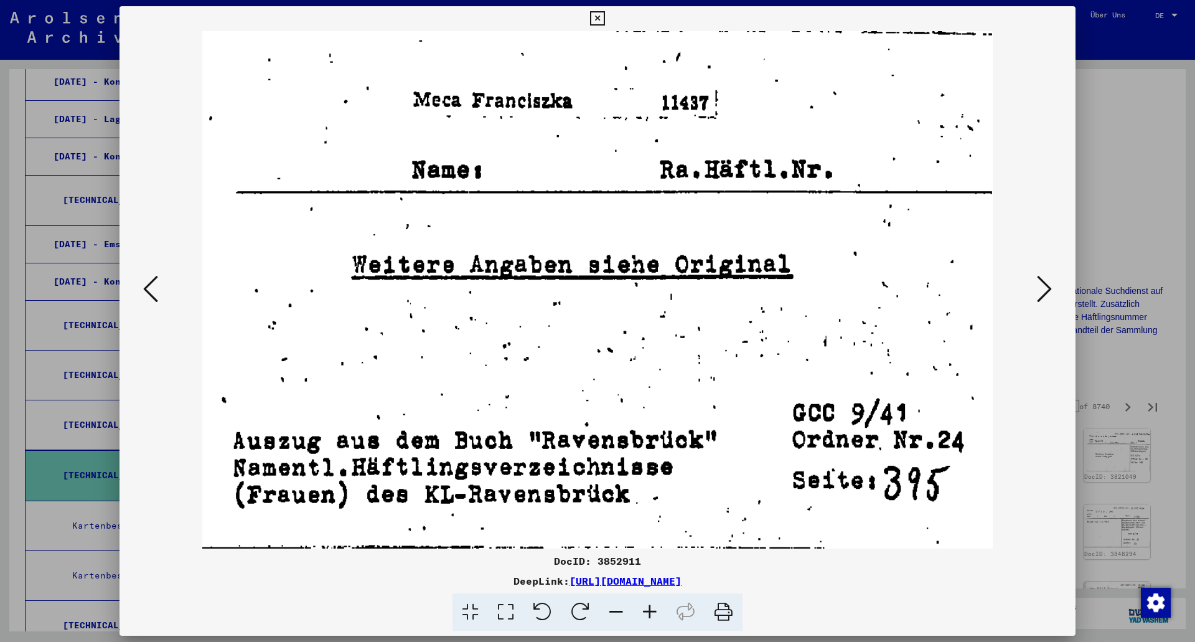
click at [1042, 285] on icon at bounding box center [1044, 289] width 15 height 30
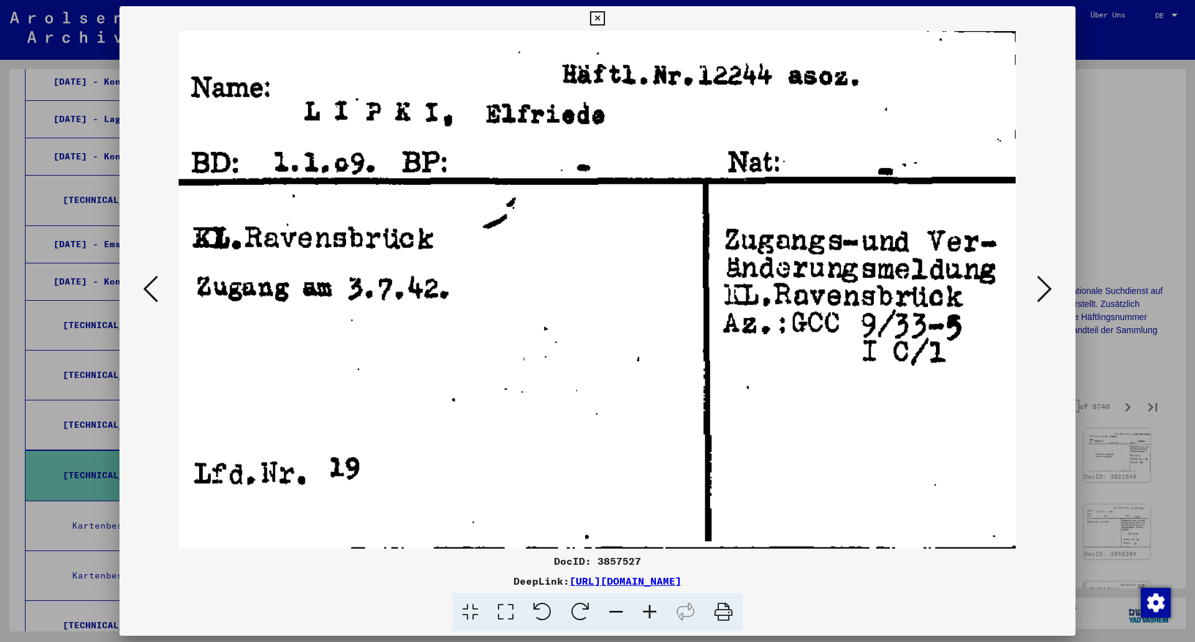
click at [1173, 291] on div at bounding box center [597, 321] width 1195 height 642
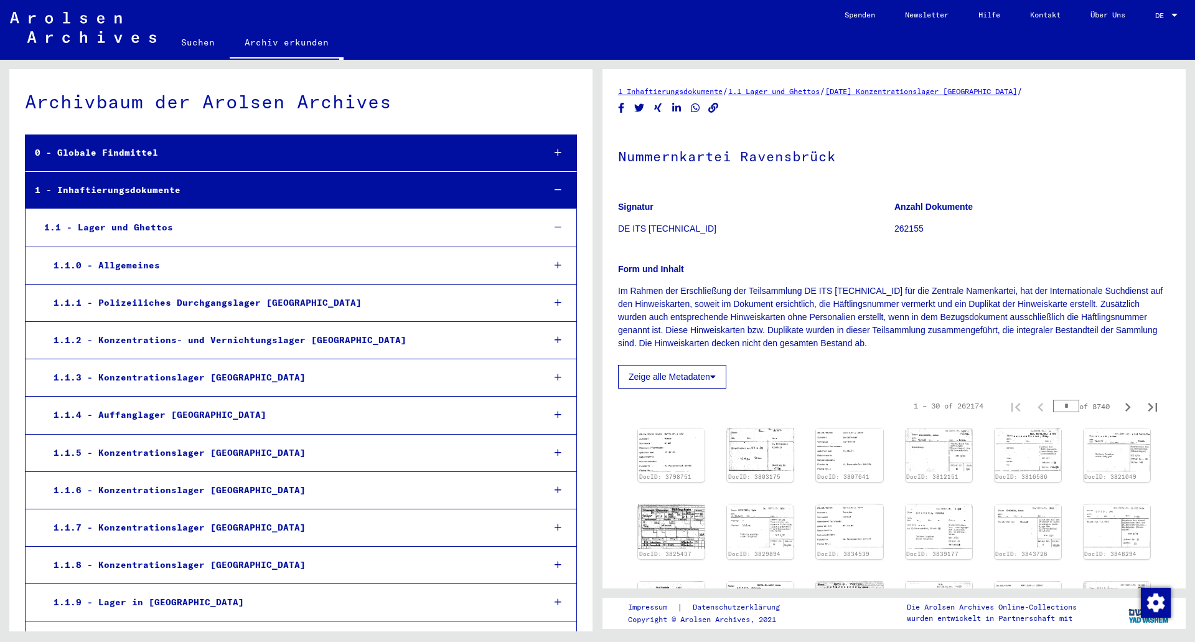
click at [95, 191] on div "1 - Inhaftierungsdokumente" at bounding box center [280, 190] width 509 height 24
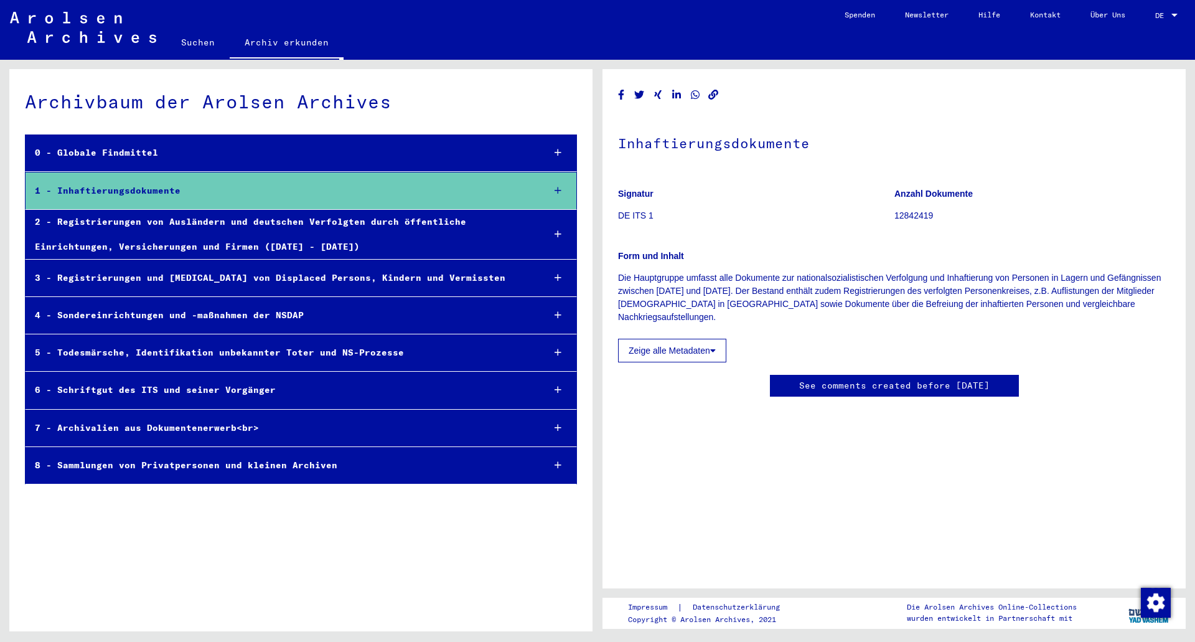
click at [558, 311] on icon at bounding box center [558, 315] width 7 height 9
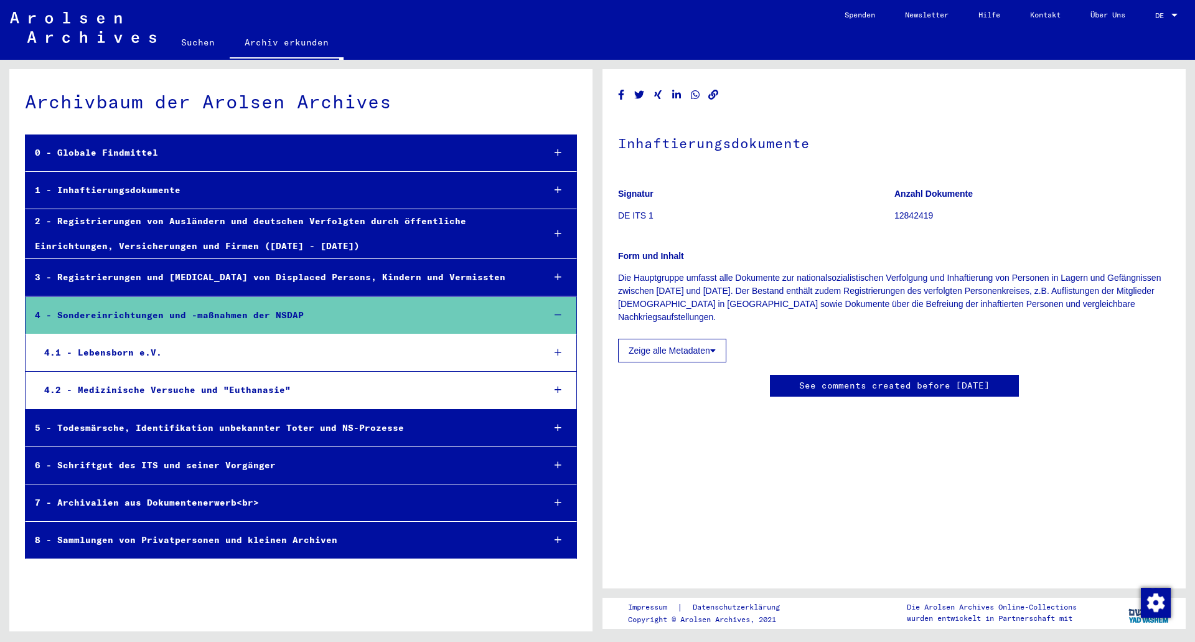
click at [557, 352] on icon at bounding box center [558, 352] width 7 height 9
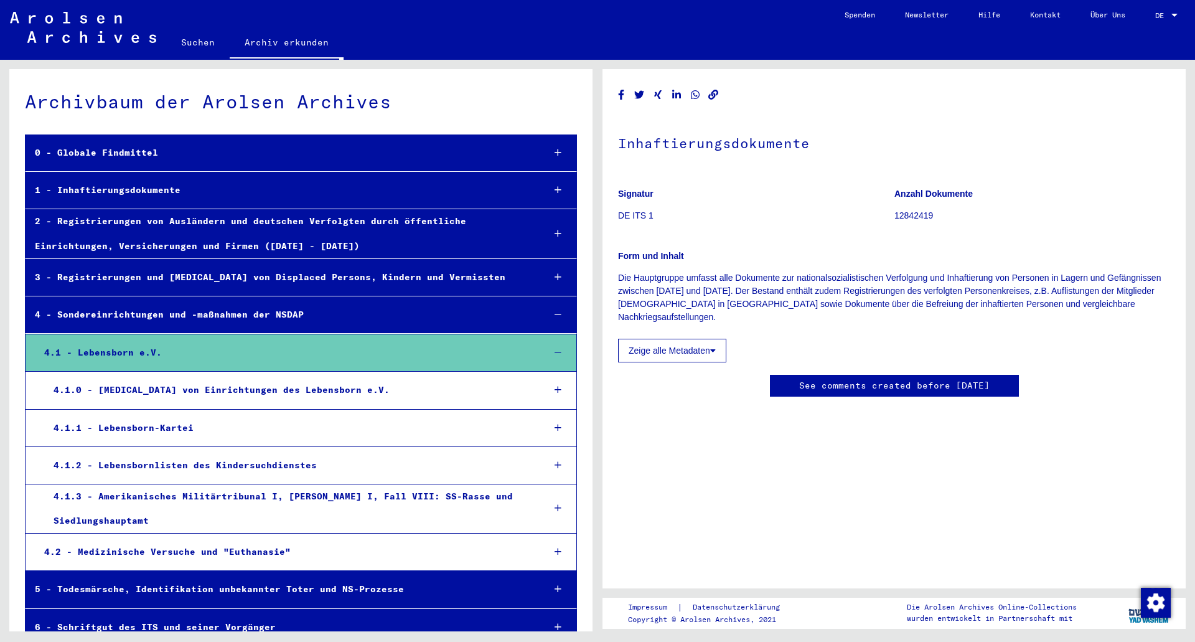
click at [555, 463] on icon at bounding box center [558, 465] width 7 height 9
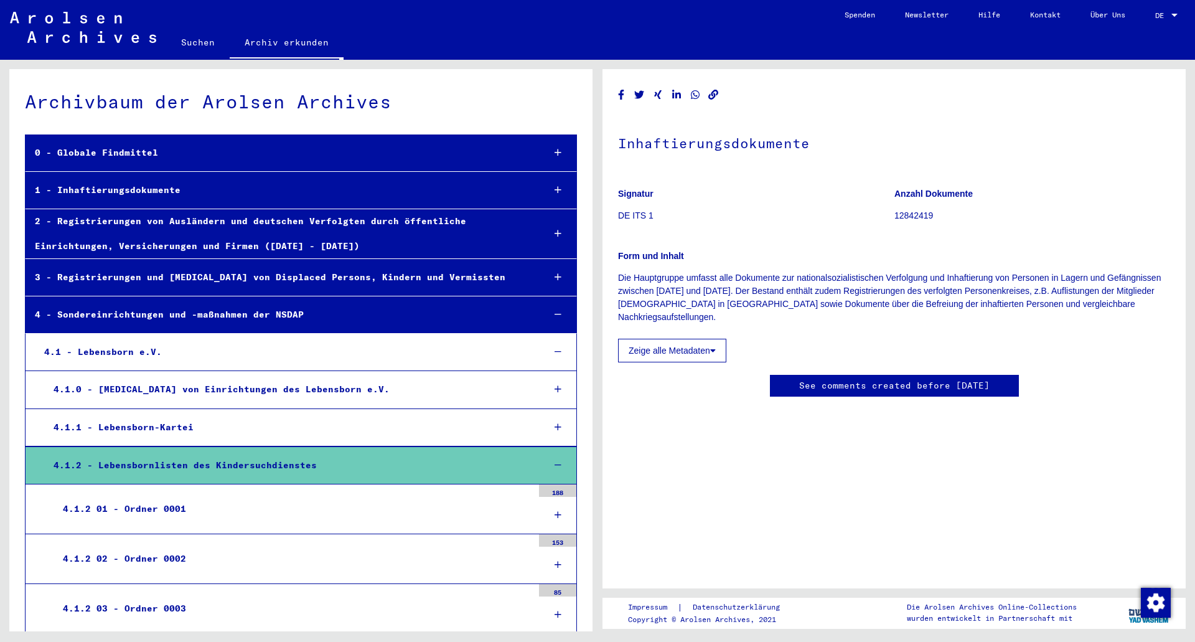
click at [553, 516] on div at bounding box center [557, 515] width 37 height 37
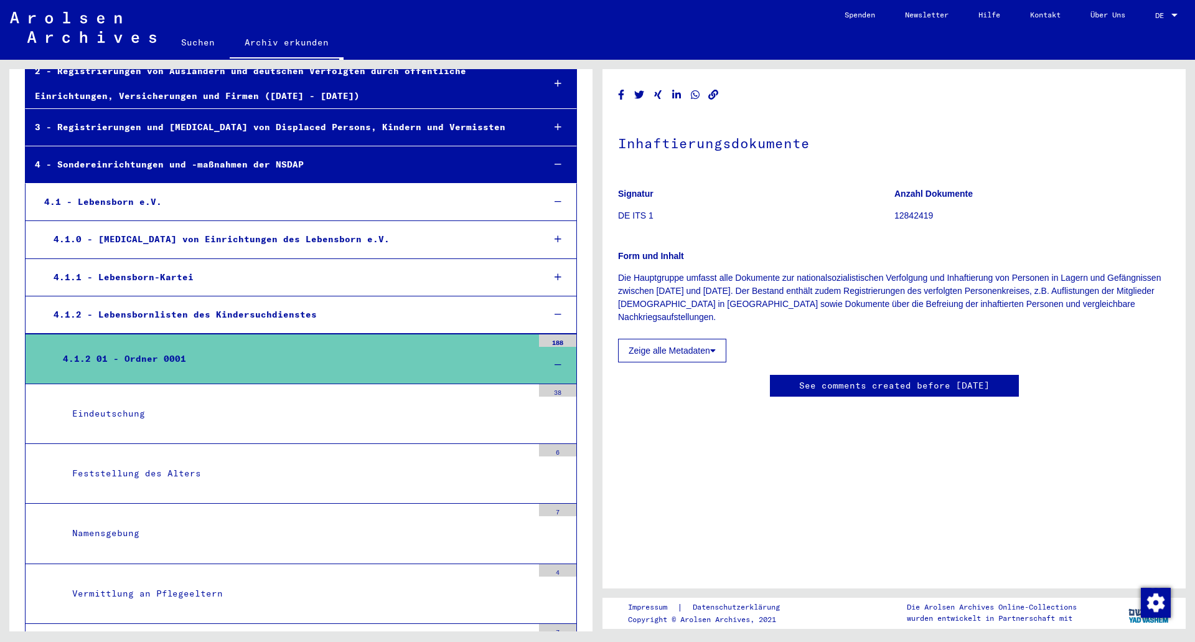
scroll to position [125, 0]
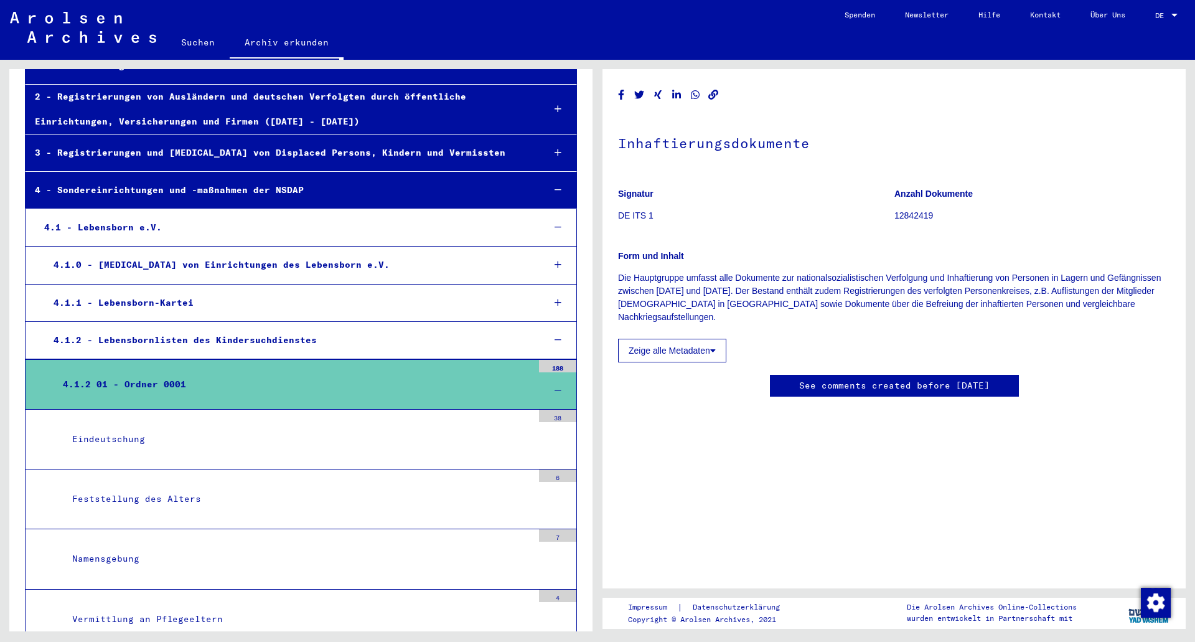
click at [553, 393] on div at bounding box center [557, 390] width 37 height 37
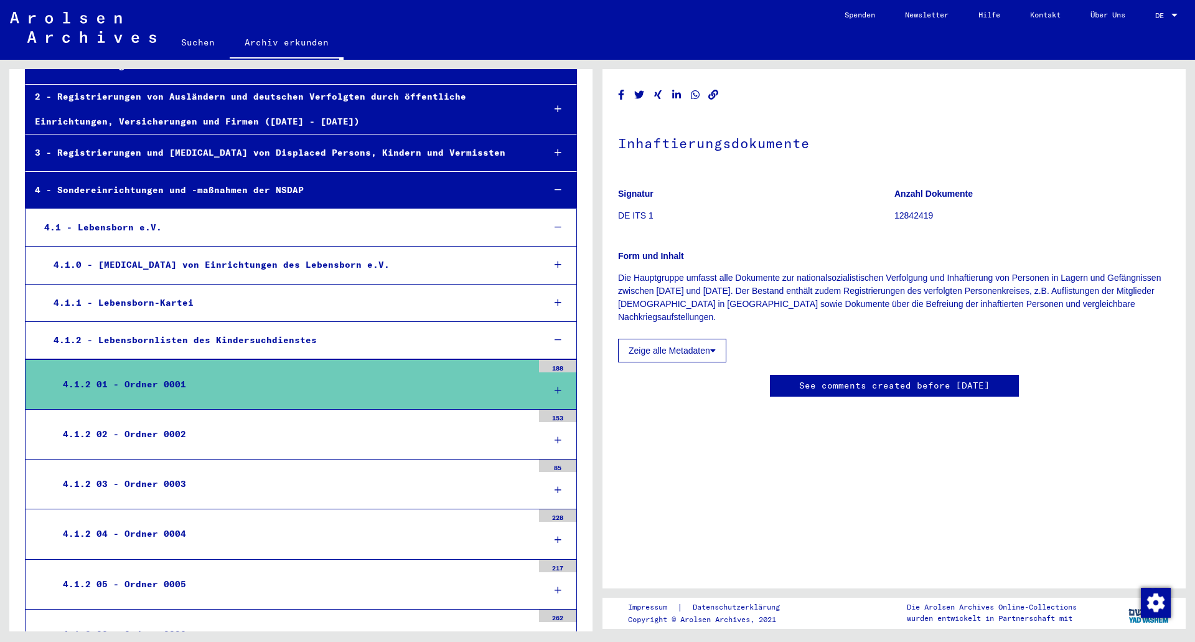
click at [555, 392] on icon at bounding box center [558, 390] width 7 height 9
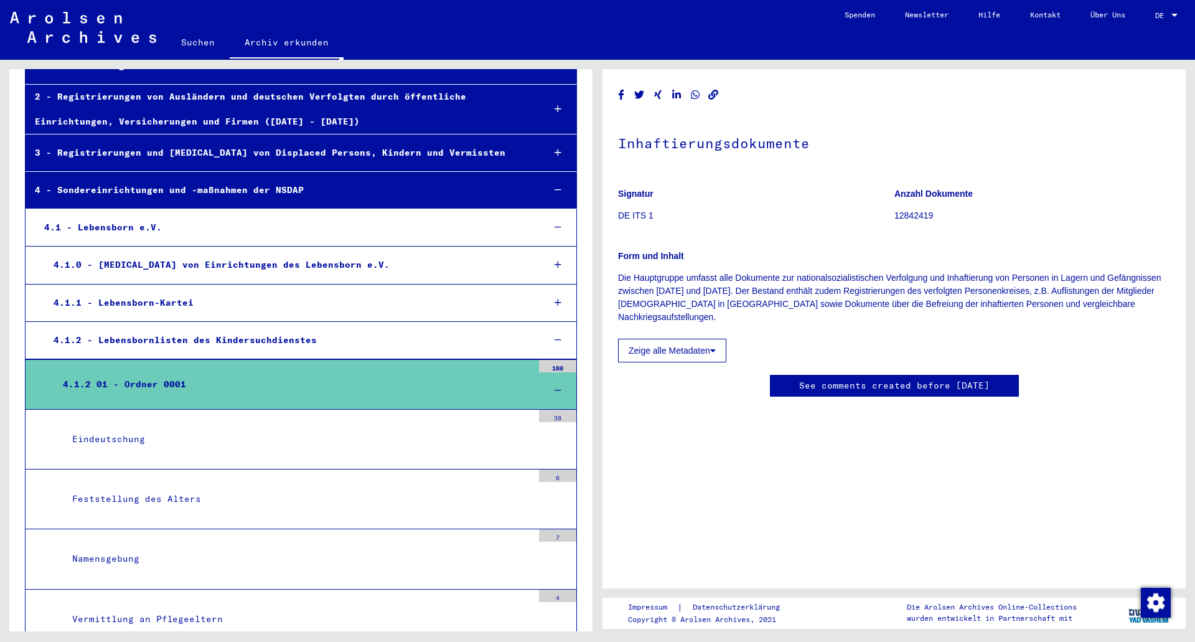
click at [119, 438] on div "Eindeutschung" at bounding box center [298, 439] width 470 height 24
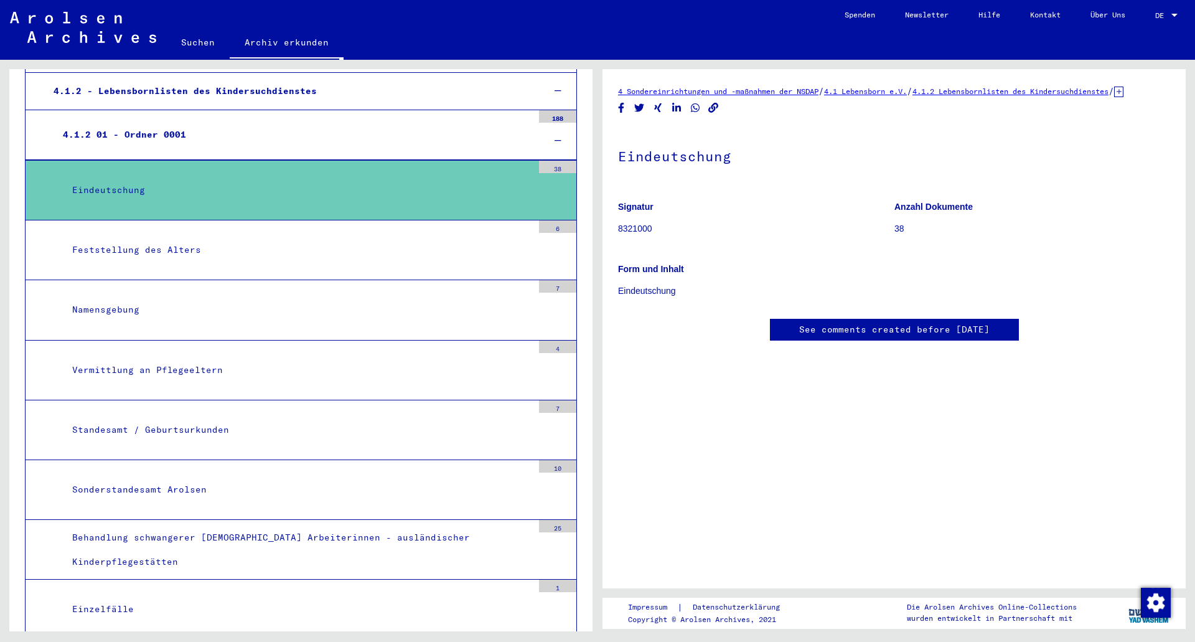
scroll to position [311, 0]
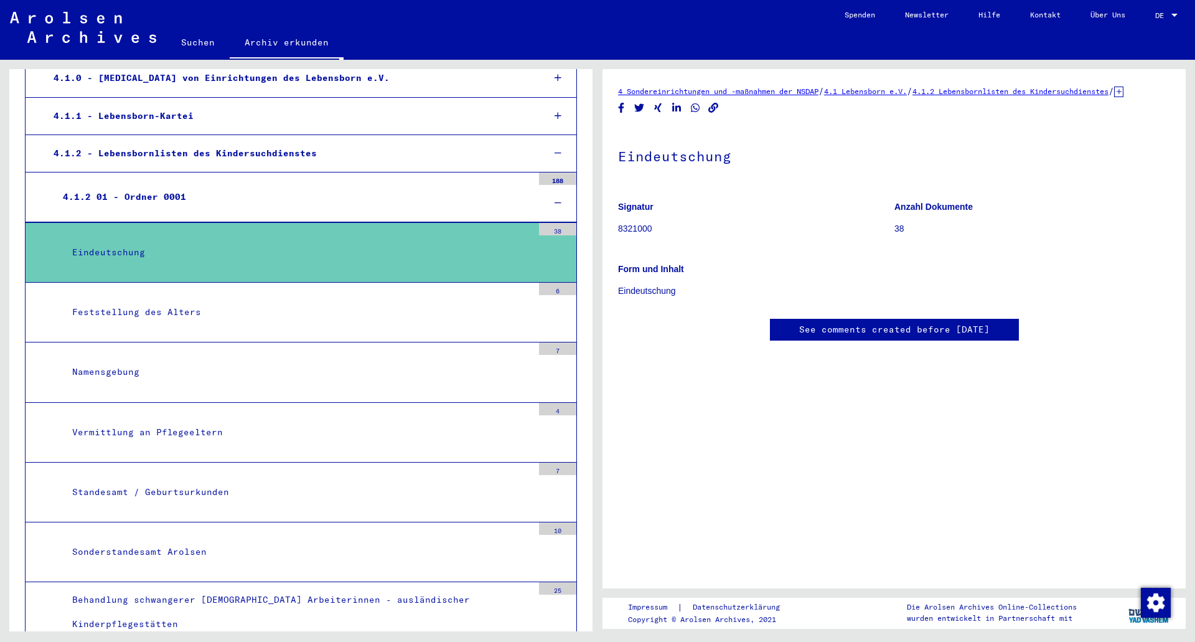
click at [123, 435] on div "Vermittlung an Pflegeeltern" at bounding box center [298, 432] width 470 height 24
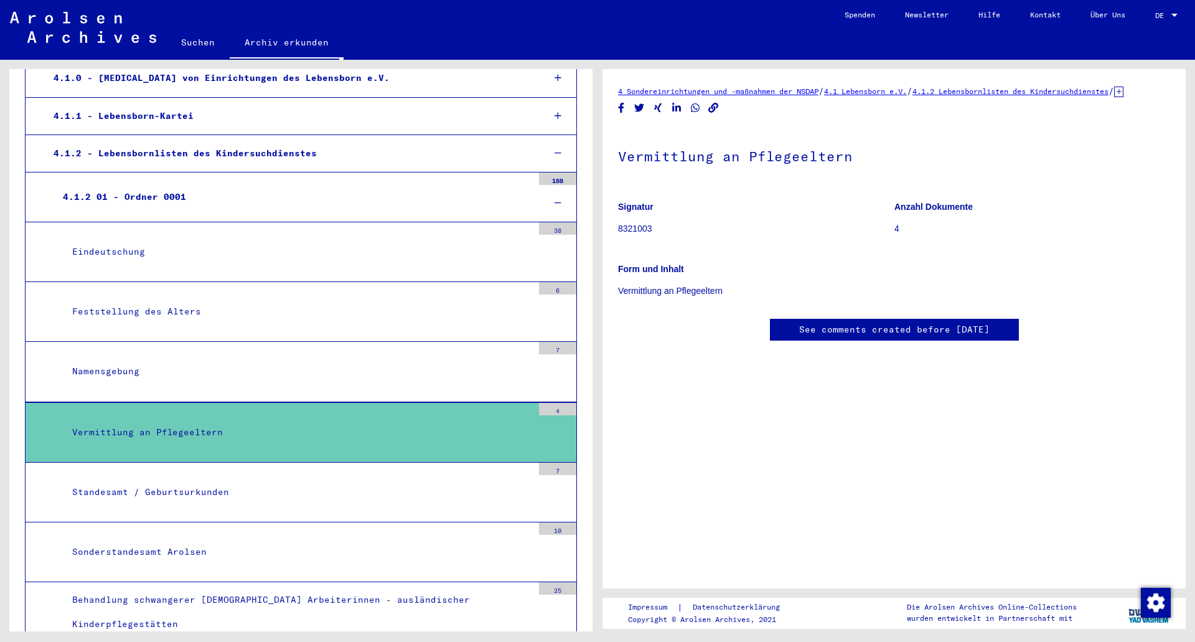
click at [169, 432] on div "Vermittlung an Pflegeeltern" at bounding box center [298, 432] width 470 height 24
click at [887, 336] on link "See comments created before [DATE]" at bounding box center [894, 329] width 191 height 13
